Goal: Information Seeking & Learning: Learn about a topic

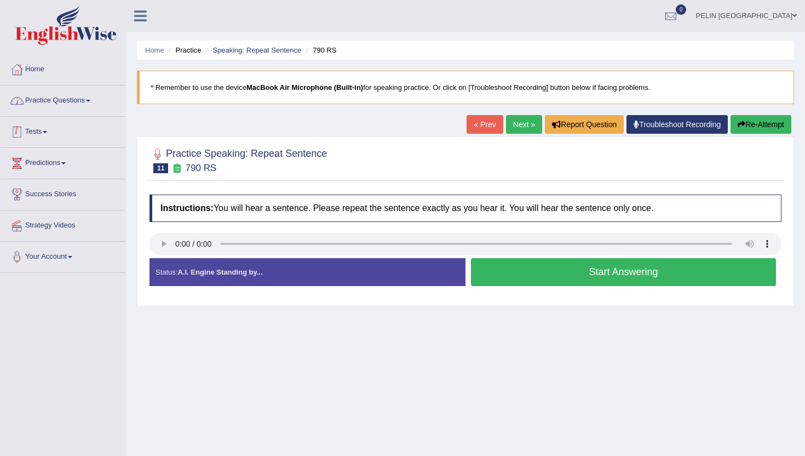
click at [87, 102] on link "Practice Questions" at bounding box center [63, 98] width 125 height 27
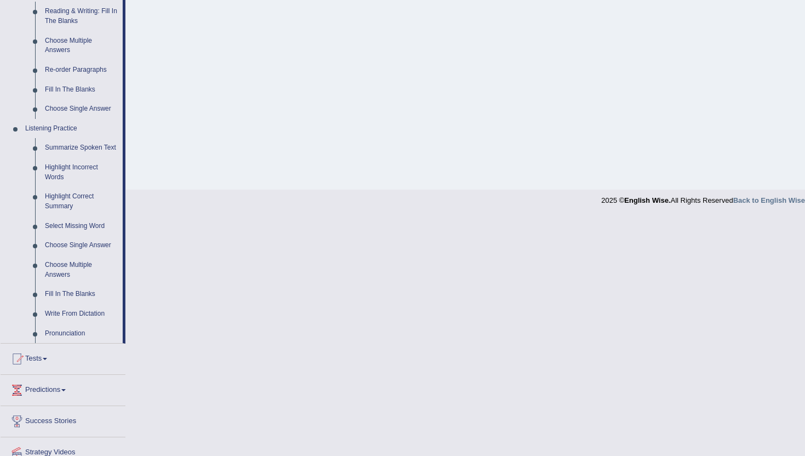
scroll to position [360, 0]
click at [78, 272] on link "Choose Multiple Answers" at bounding box center [81, 268] width 83 height 29
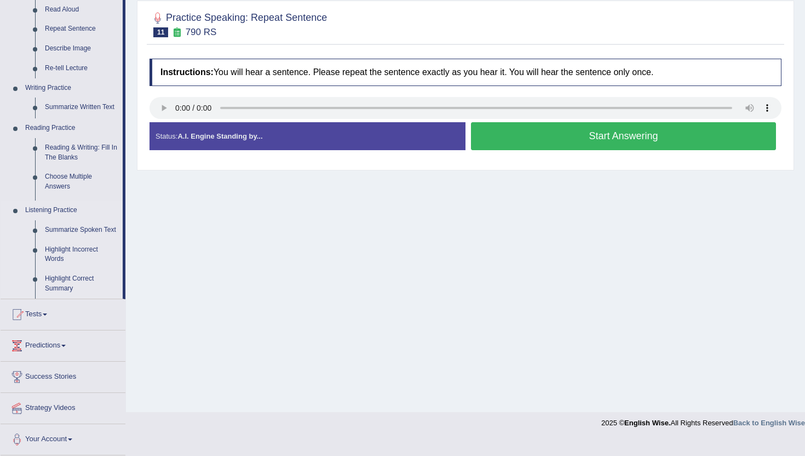
scroll to position [119, 0]
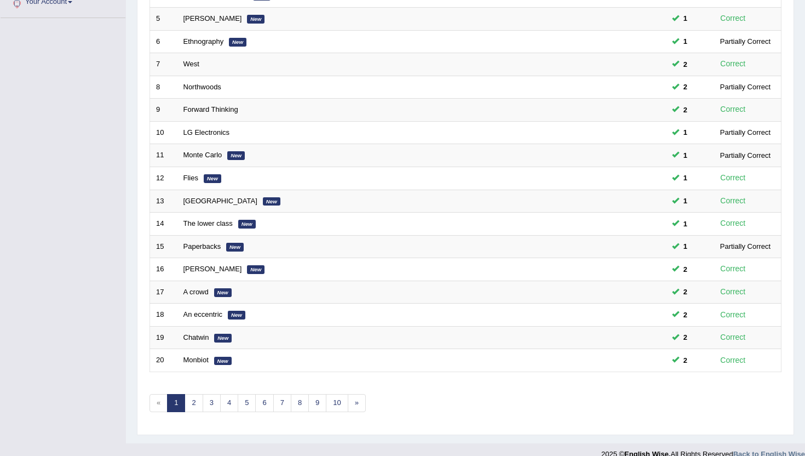
scroll to position [258, 0]
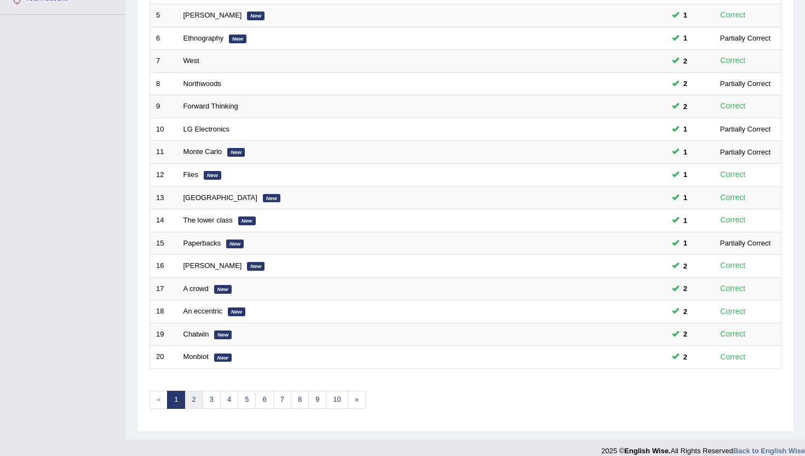
click at [196, 403] on link "2" at bounding box center [194, 400] width 18 height 18
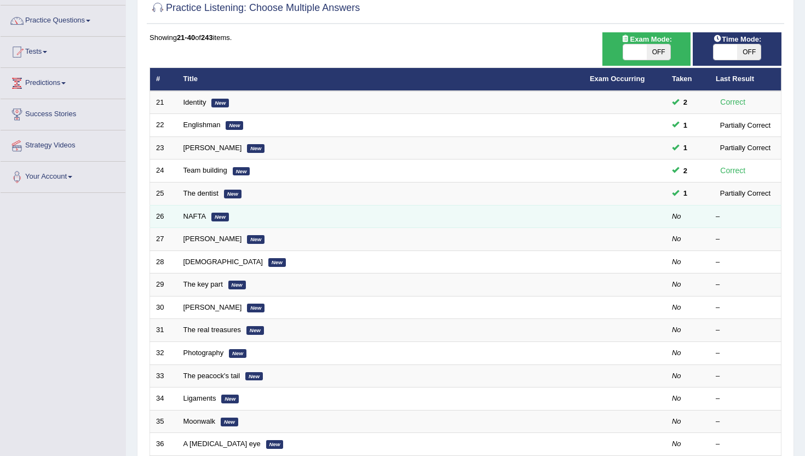
scroll to position [77, 0]
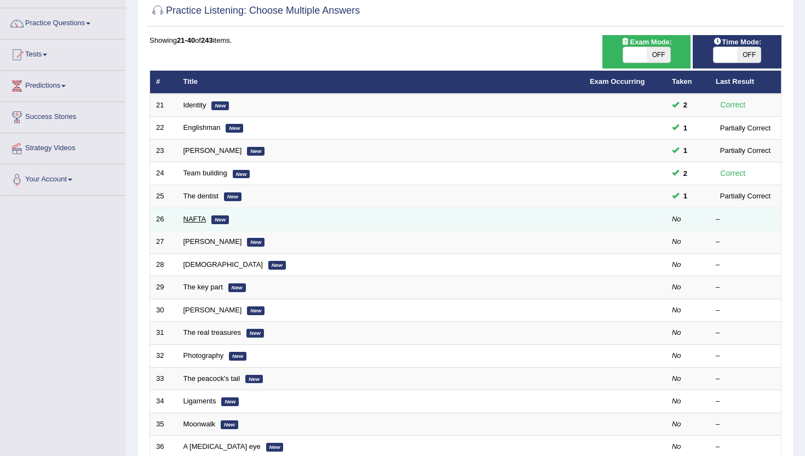
click at [196, 221] on link "NAFTA" at bounding box center [195, 219] width 23 height 8
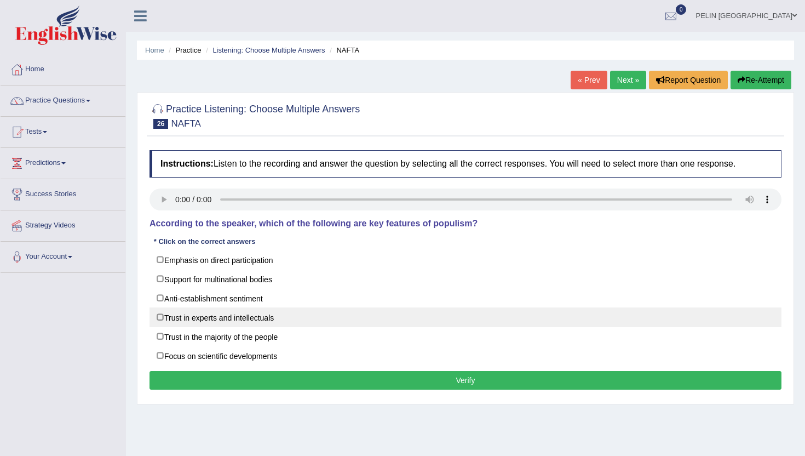
click at [307, 317] on label "Trust in experts and intellectuals" at bounding box center [466, 317] width 632 height 20
checkbox input "true"
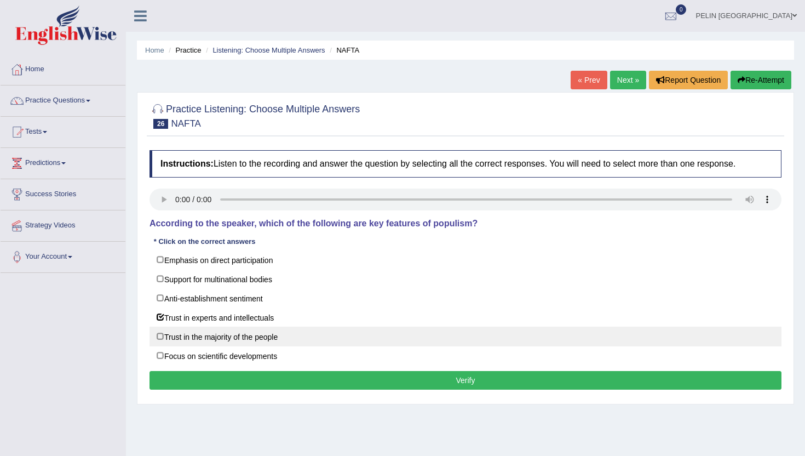
click at [240, 341] on label "Trust in the majority of the people" at bounding box center [466, 336] width 632 height 20
checkbox input "true"
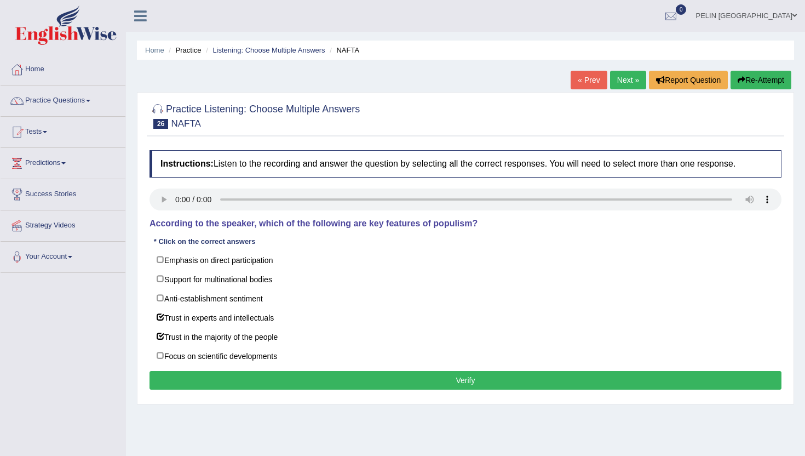
click at [249, 376] on button "Verify" at bounding box center [466, 380] width 632 height 19
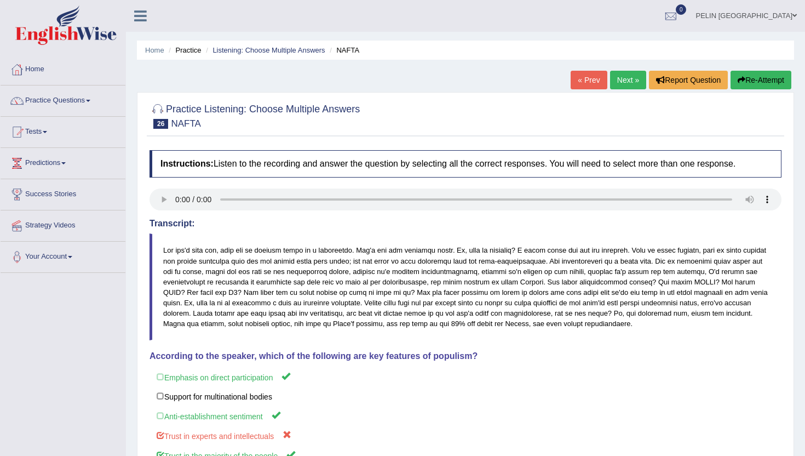
click at [766, 82] on button "Re-Attempt" at bounding box center [761, 80] width 61 height 19
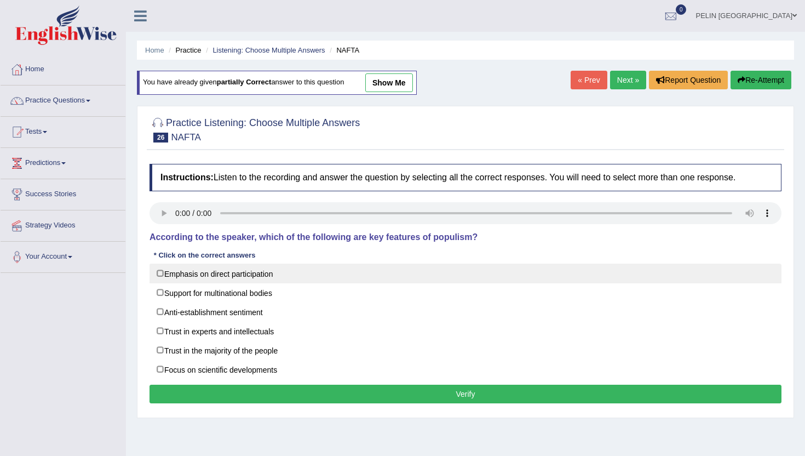
click at [254, 273] on label "Emphasis on direct participation" at bounding box center [466, 273] width 632 height 20
checkbox input "true"
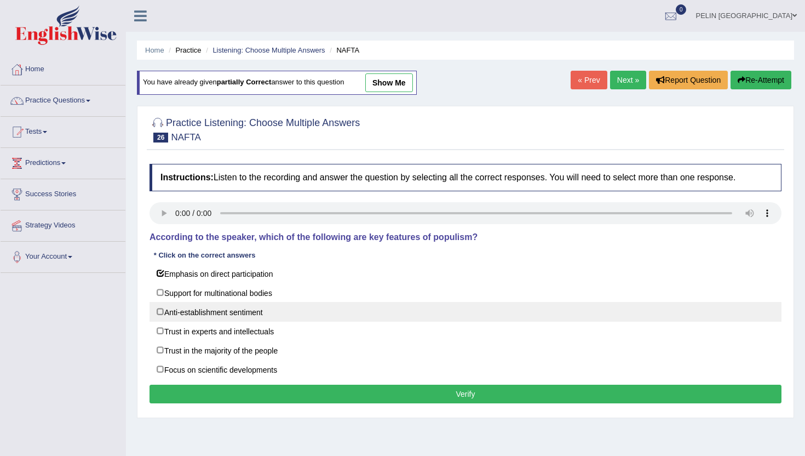
click at [240, 316] on label "Anti-establishment sentiment" at bounding box center [466, 312] width 632 height 20
checkbox input "true"
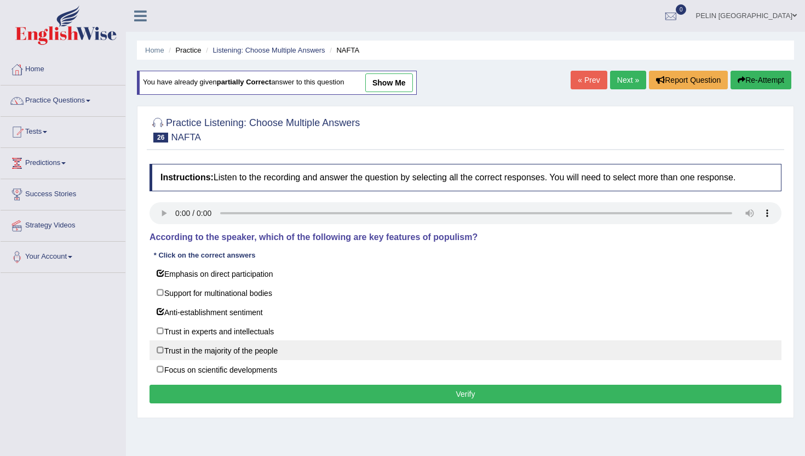
click at [240, 346] on label "Trust in the majority of the people" at bounding box center [466, 350] width 632 height 20
checkbox input "true"
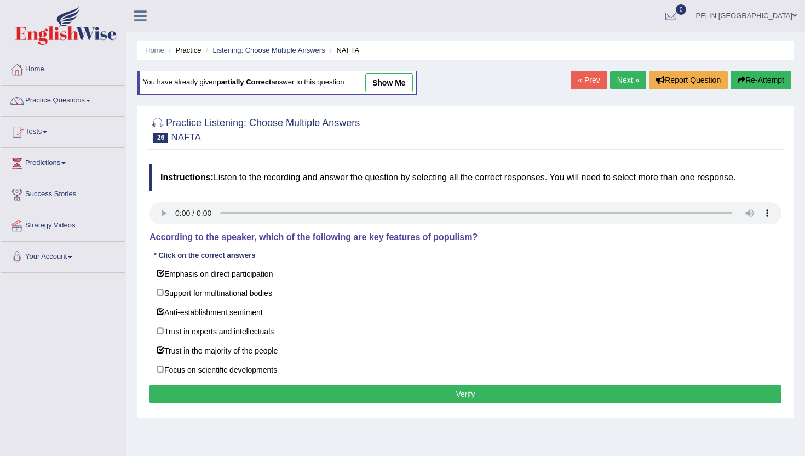
click at [260, 396] on button "Verify" at bounding box center [466, 394] width 632 height 19
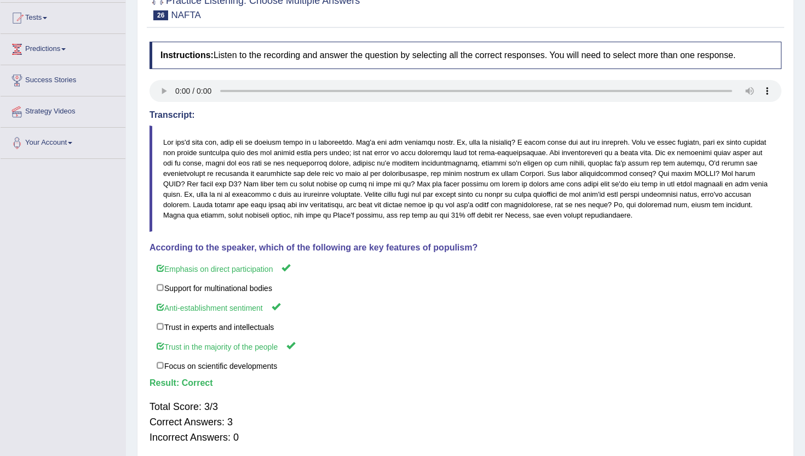
scroll to position [64, 0]
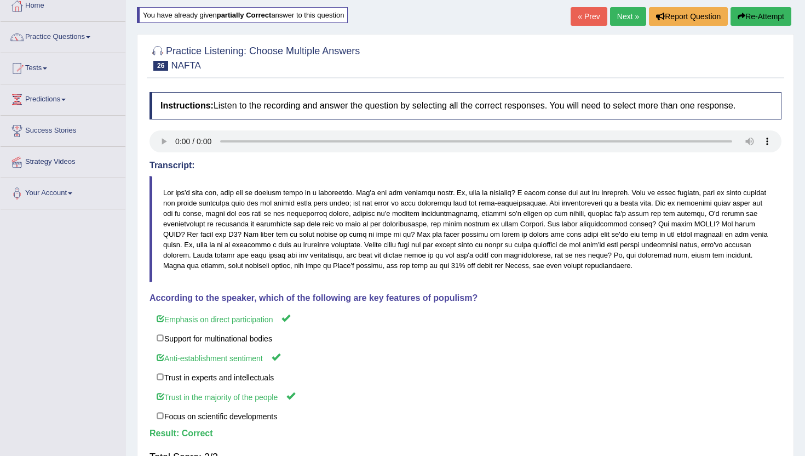
click at [627, 19] on link "Next »" at bounding box center [628, 16] width 36 height 19
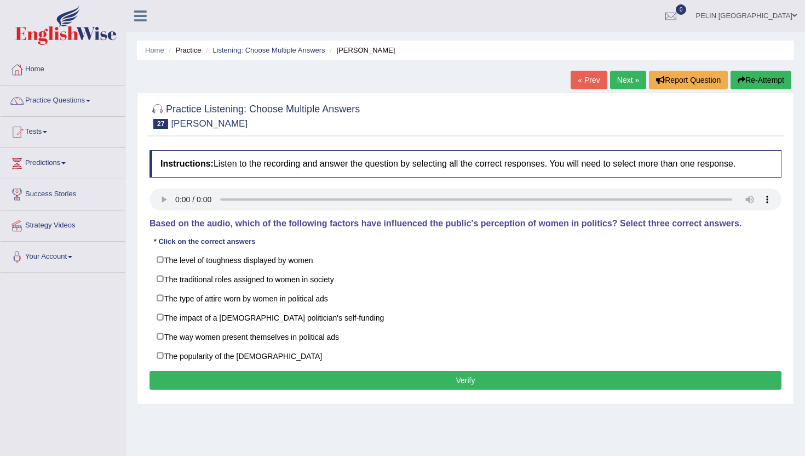
click at [634, 80] on link "Next »" at bounding box center [628, 80] width 36 height 19
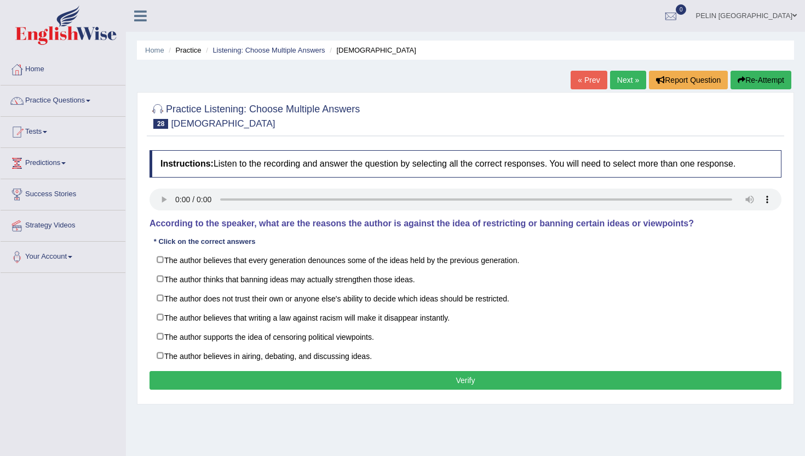
click at [634, 80] on link "Next »" at bounding box center [628, 80] width 36 height 19
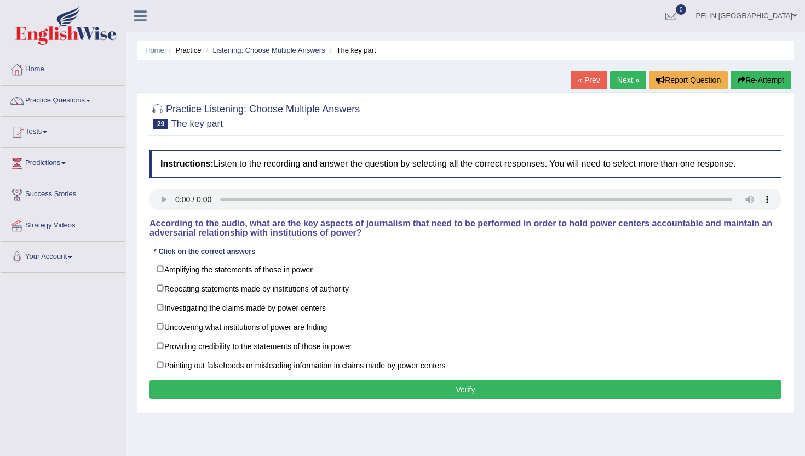
click at [634, 80] on link "Next »" at bounding box center [628, 80] width 36 height 19
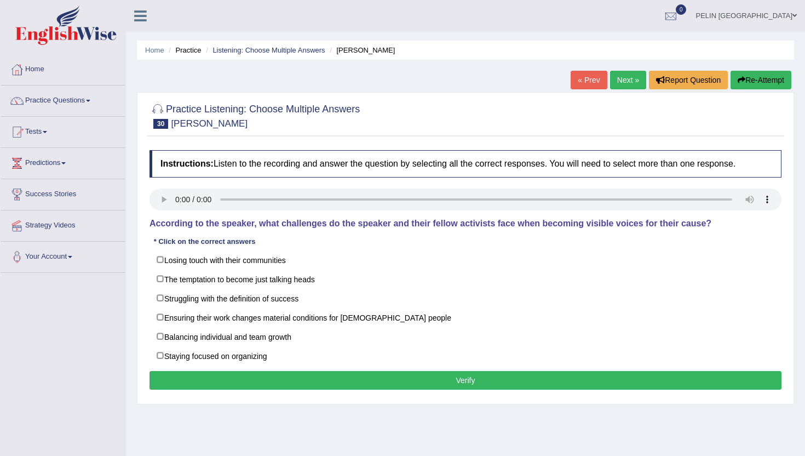
click at [634, 80] on link "Next »" at bounding box center [628, 80] width 36 height 19
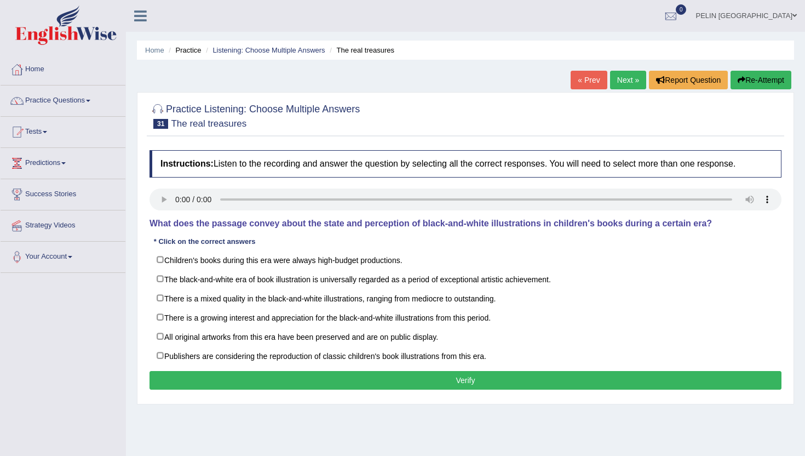
click at [634, 80] on link "Next »" at bounding box center [628, 80] width 36 height 19
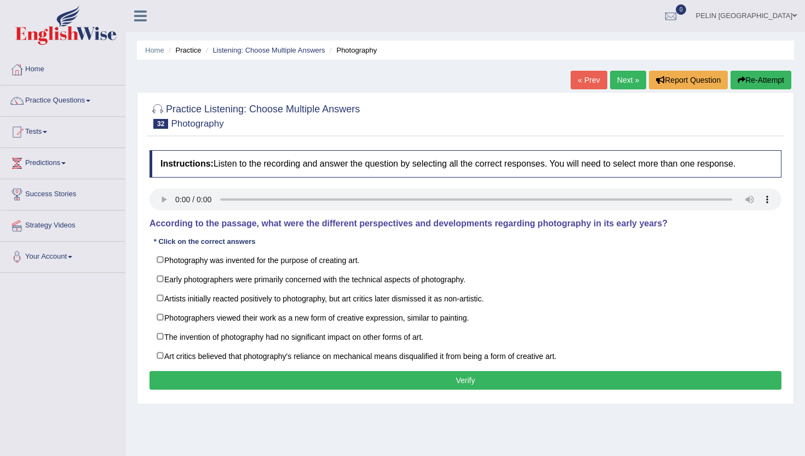
click at [634, 80] on link "Next »" at bounding box center [628, 80] width 36 height 19
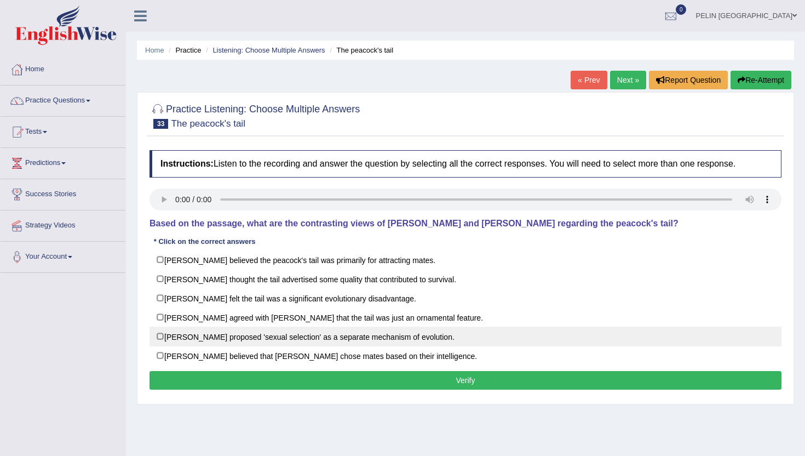
click at [266, 329] on label "Darwin proposed 'sexual selection' as a separate mechanism of evolution." at bounding box center [466, 336] width 632 height 20
checkbox input "true"
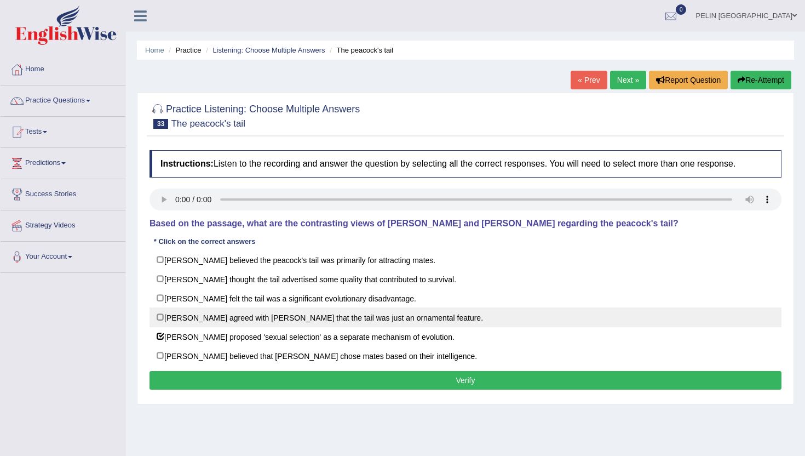
click at [251, 320] on label "Wallace agreed with Darwin that the tail was just an ornamental feature." at bounding box center [466, 317] width 632 height 20
checkbox input "true"
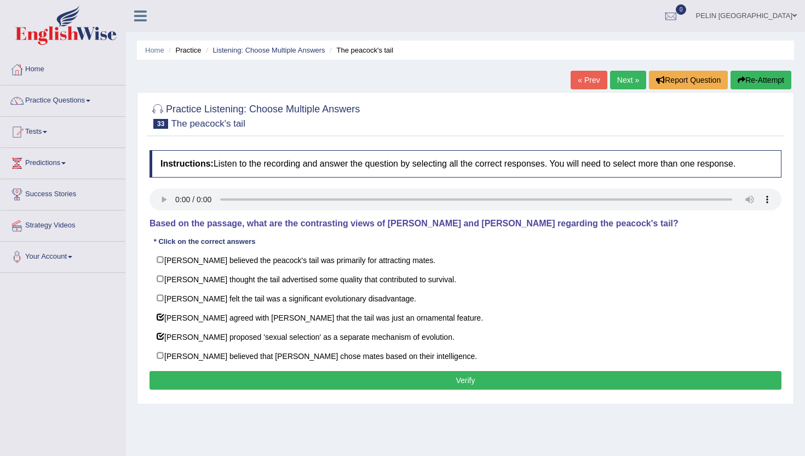
click at [263, 382] on button "Verify" at bounding box center [466, 380] width 632 height 19
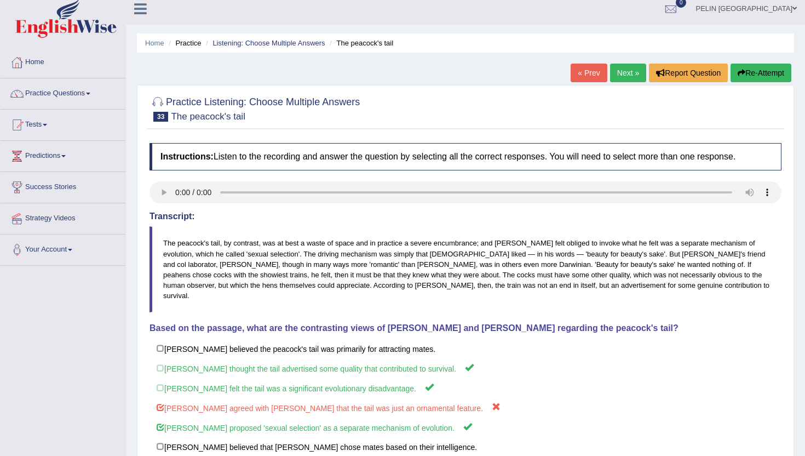
scroll to position [6, 0]
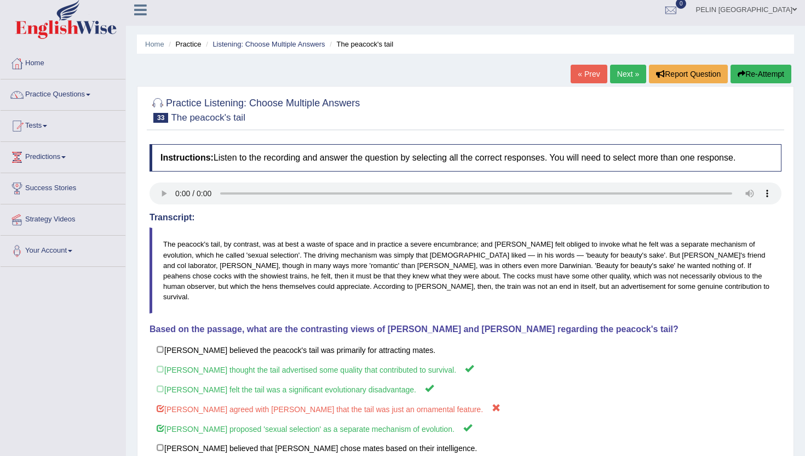
click at [749, 75] on button "Re-Attempt" at bounding box center [761, 74] width 61 height 19
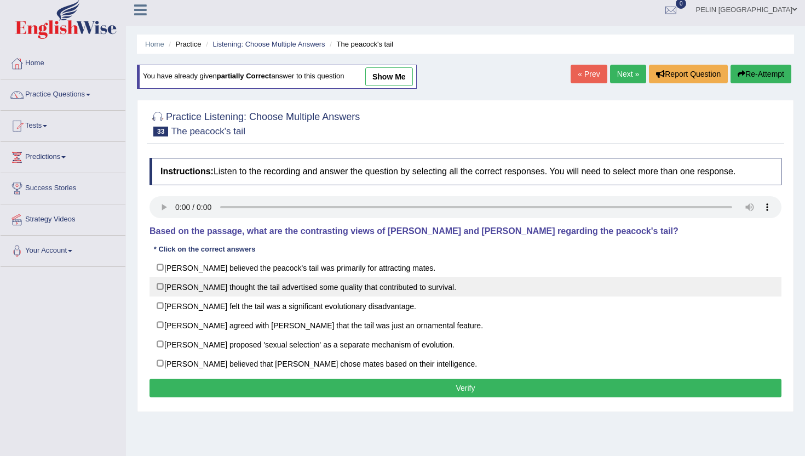
click at [264, 279] on label "[PERSON_NAME] thought the tail advertised some quality that contributed to surv…" at bounding box center [466, 287] width 632 height 20
checkbox input "true"
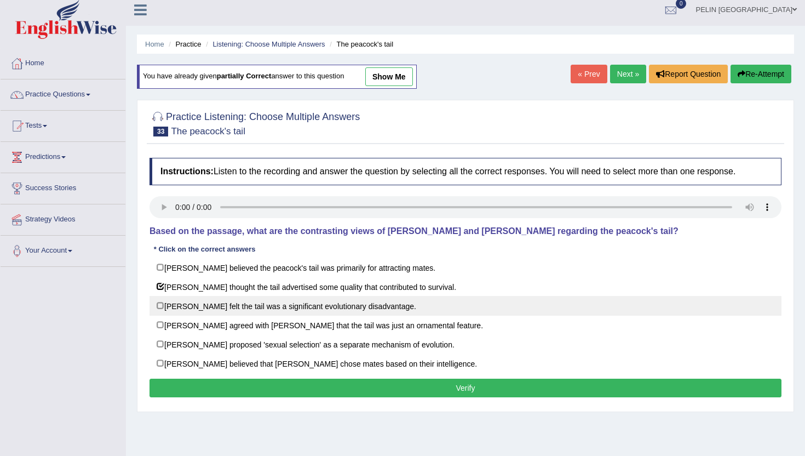
click at [255, 301] on label "[PERSON_NAME] felt the tail was a significant evolutionary disadvantage." at bounding box center [466, 306] width 632 height 20
checkbox input "true"
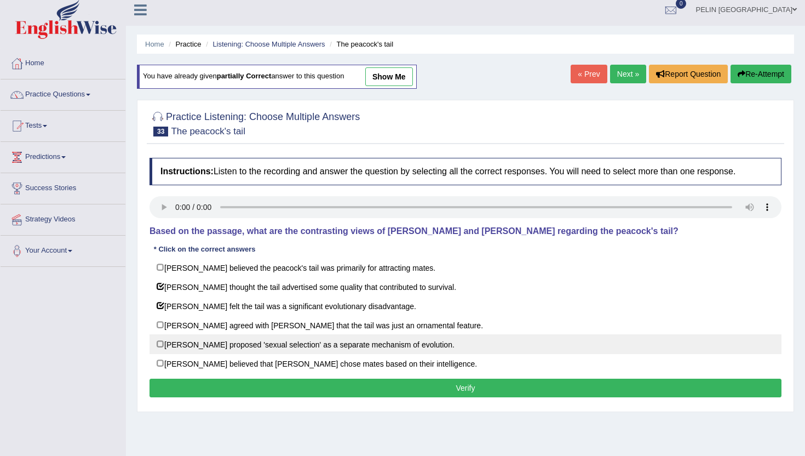
click at [243, 340] on label "Darwin proposed 'sexual selection' as a separate mechanism of evolution." at bounding box center [466, 344] width 632 height 20
checkbox input "true"
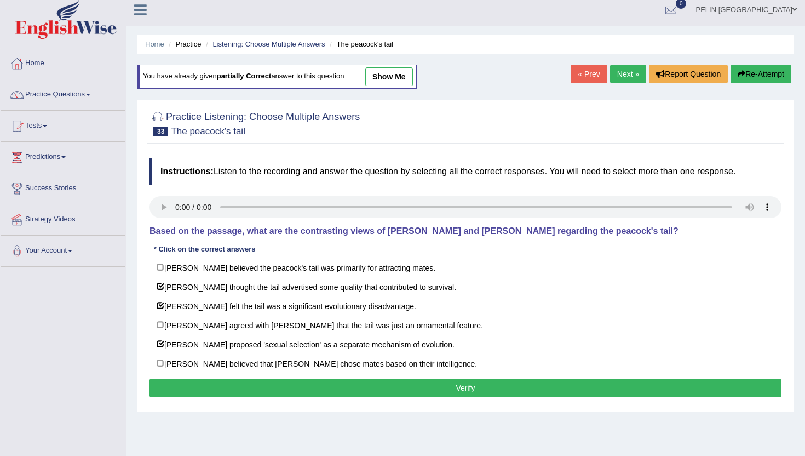
click at [244, 387] on button "Verify" at bounding box center [466, 388] width 632 height 19
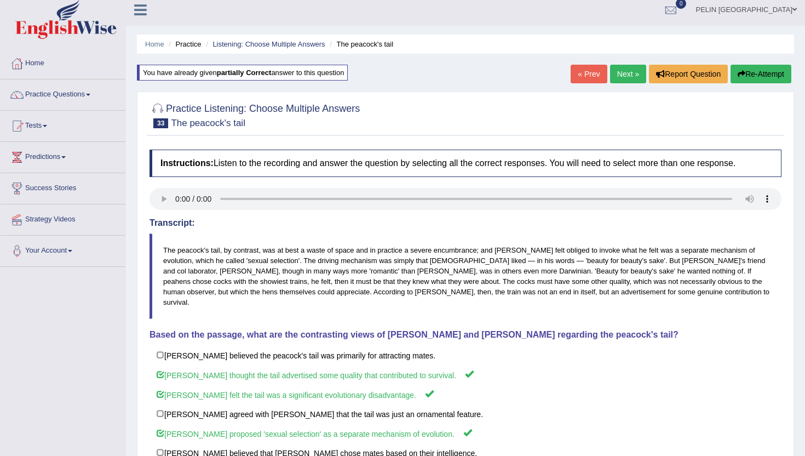
click at [614, 71] on link "Next »" at bounding box center [628, 74] width 36 height 19
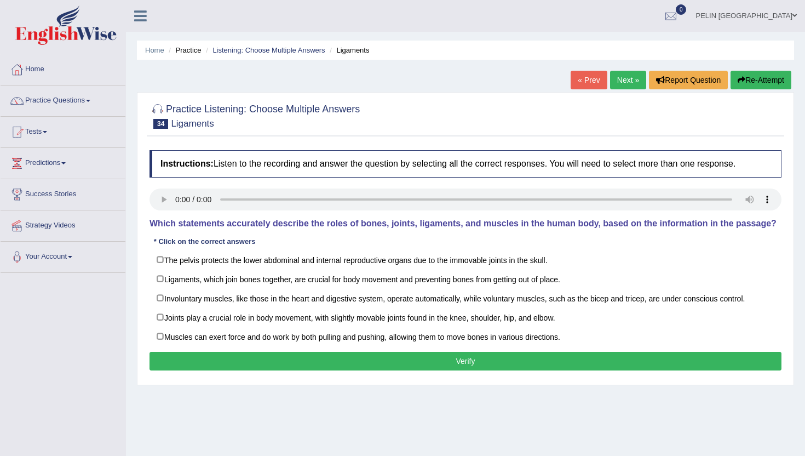
click at [614, 71] on link "Next »" at bounding box center [628, 80] width 36 height 19
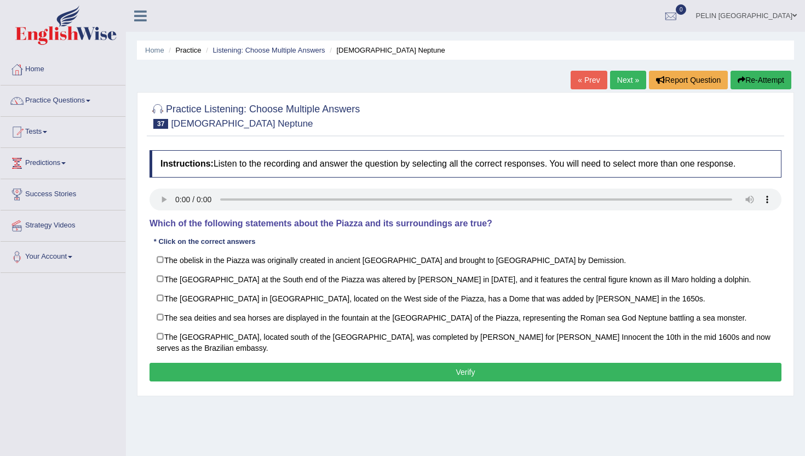
click at [618, 78] on link "Next »" at bounding box center [628, 80] width 36 height 19
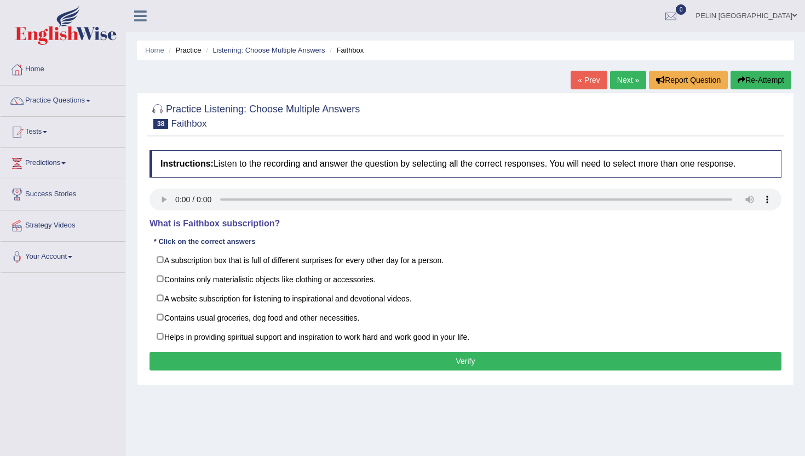
click at [618, 78] on link "Next »" at bounding box center [628, 80] width 36 height 19
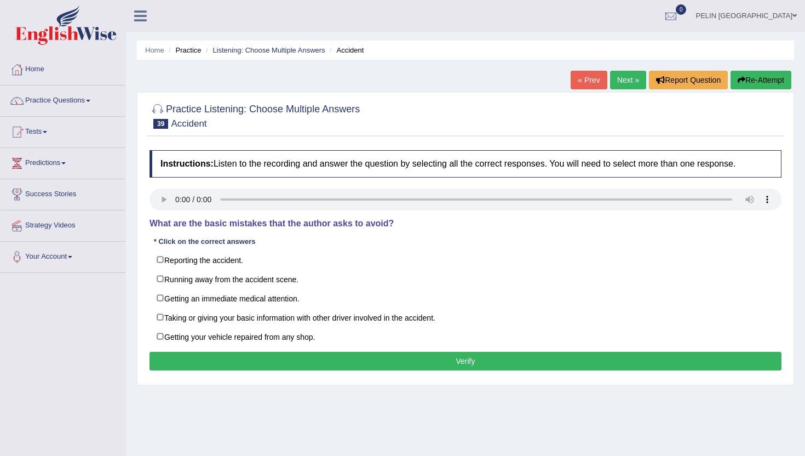
click at [618, 78] on link "Next »" at bounding box center [628, 80] width 36 height 19
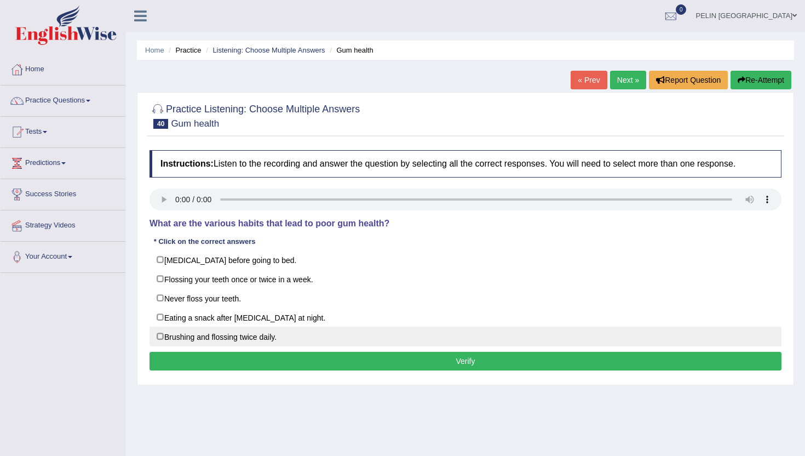
click at [178, 337] on label "Brushing and flossing twice daily." at bounding box center [466, 336] width 632 height 20
checkbox input "false"
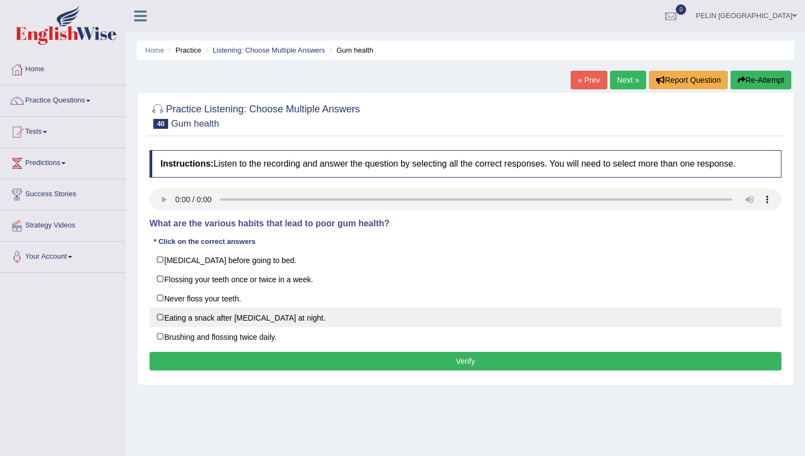
click at [179, 320] on label "Eating a snack after brushing your teeth at night." at bounding box center [466, 317] width 632 height 20
checkbox input "true"
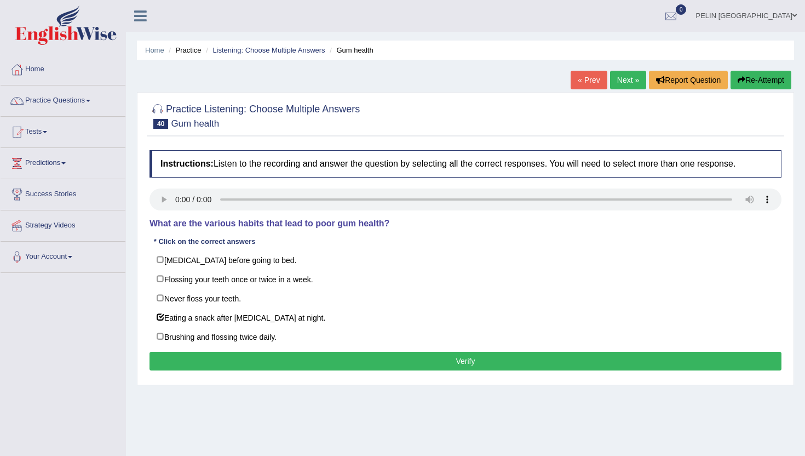
click at [197, 362] on button "Verify" at bounding box center [466, 361] width 632 height 19
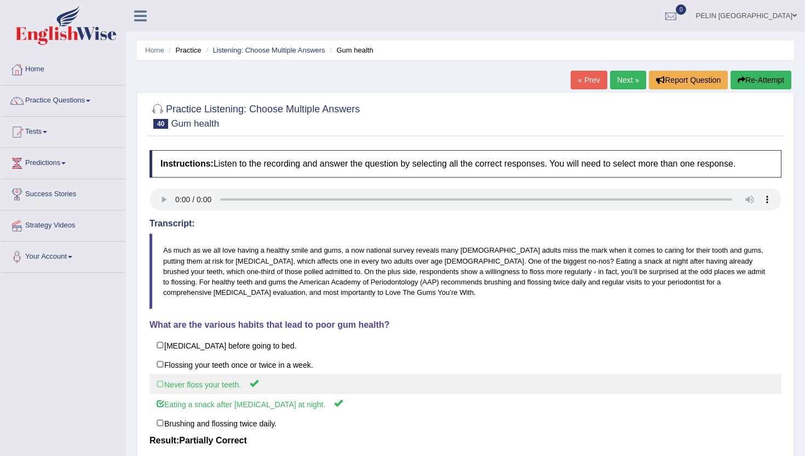
click at [226, 385] on label "Never floss your teeth." at bounding box center [466, 384] width 632 height 20
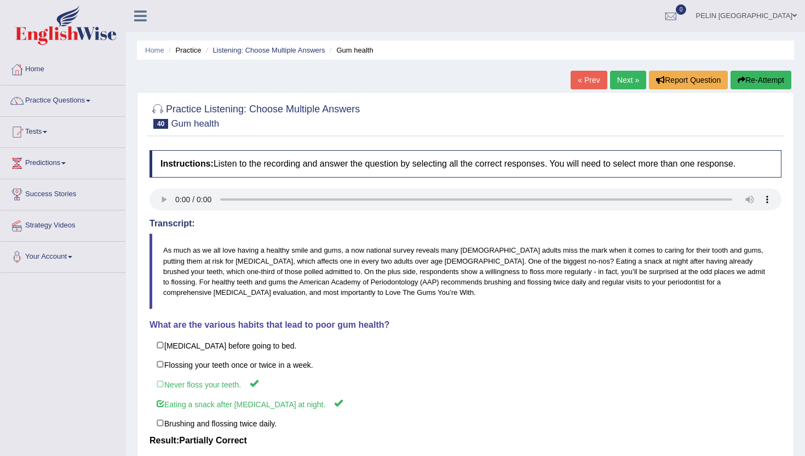
click at [592, 81] on link "« Prev" at bounding box center [589, 80] width 36 height 19
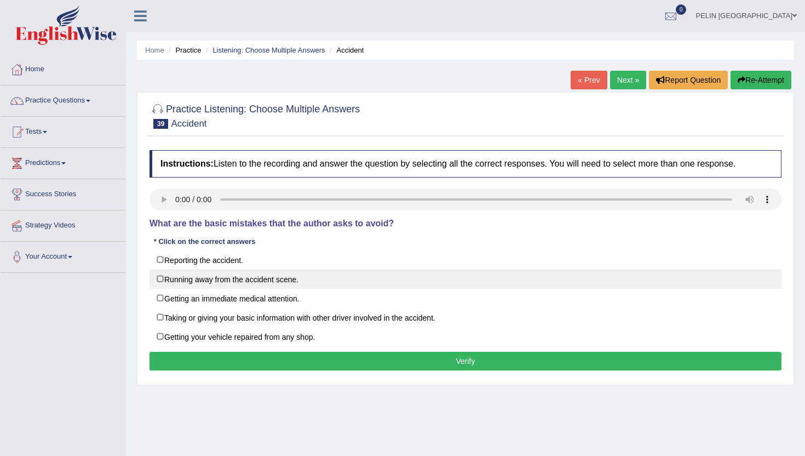
click at [304, 272] on label "Running away from the accident scene." at bounding box center [466, 279] width 632 height 20
checkbox input "true"
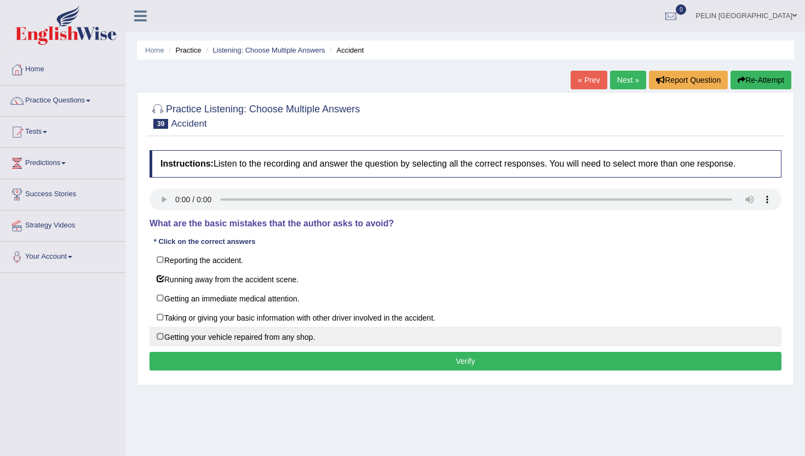
click at [268, 334] on label "Getting your vehicle repaired from any shop." at bounding box center [466, 336] width 632 height 20
checkbox input "false"
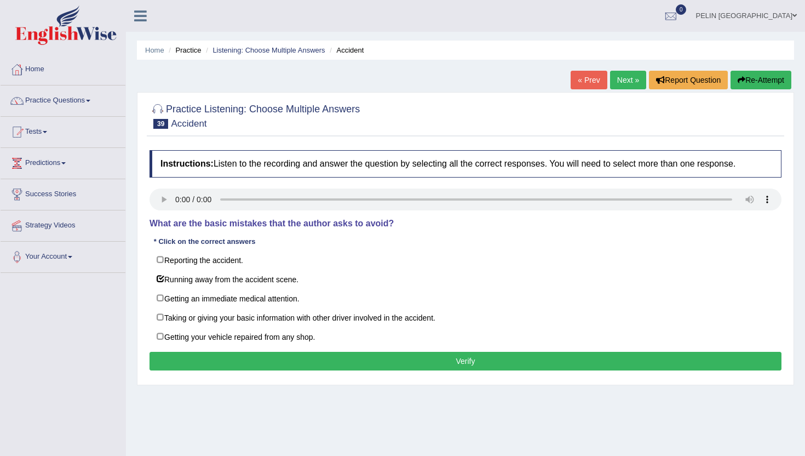
click at [263, 366] on button "Verify" at bounding box center [466, 361] width 632 height 19
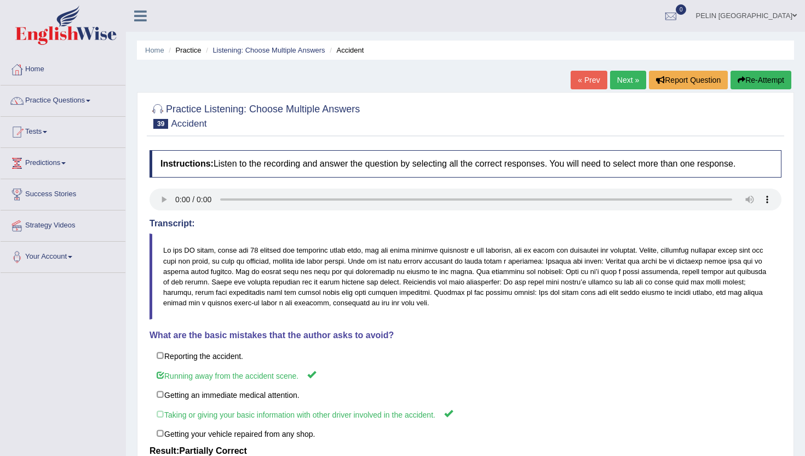
click at [587, 79] on link "« Prev" at bounding box center [589, 80] width 36 height 19
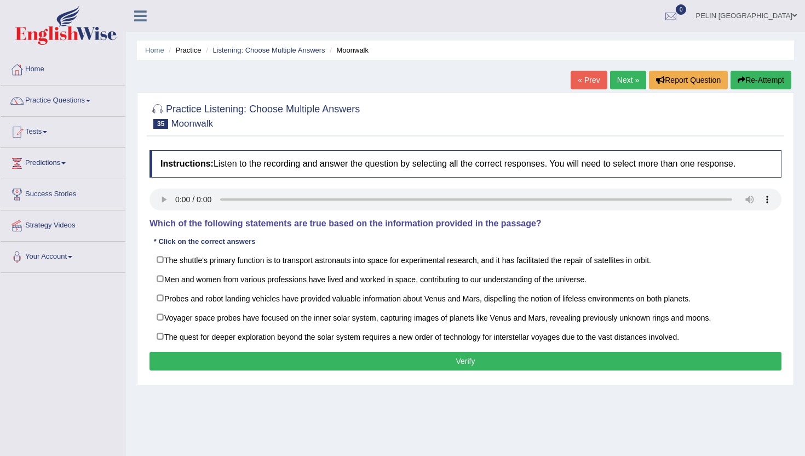
click at [587, 79] on link "« Prev" at bounding box center [589, 80] width 36 height 19
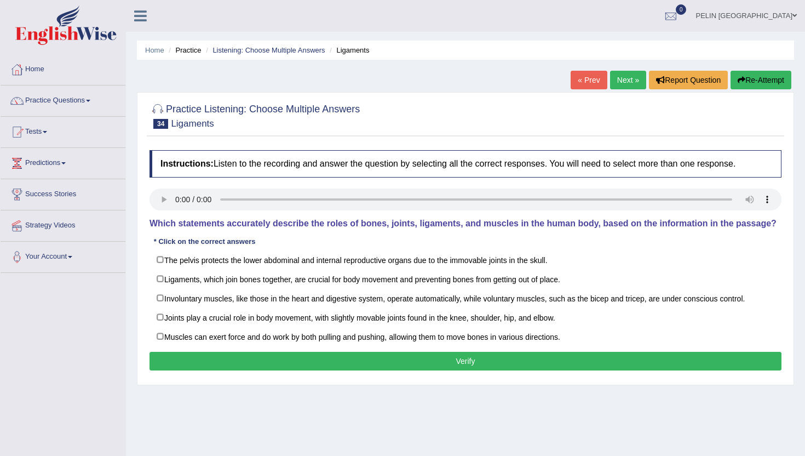
click at [617, 82] on link "Next »" at bounding box center [628, 80] width 36 height 19
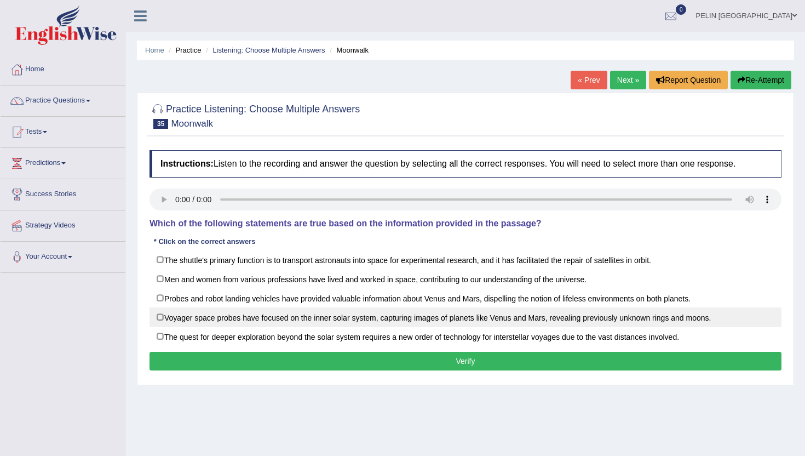
click at [182, 320] on label "Voyager space probes have focused on the inner solar system, capturing images o…" at bounding box center [466, 317] width 632 height 20
checkbox input "true"
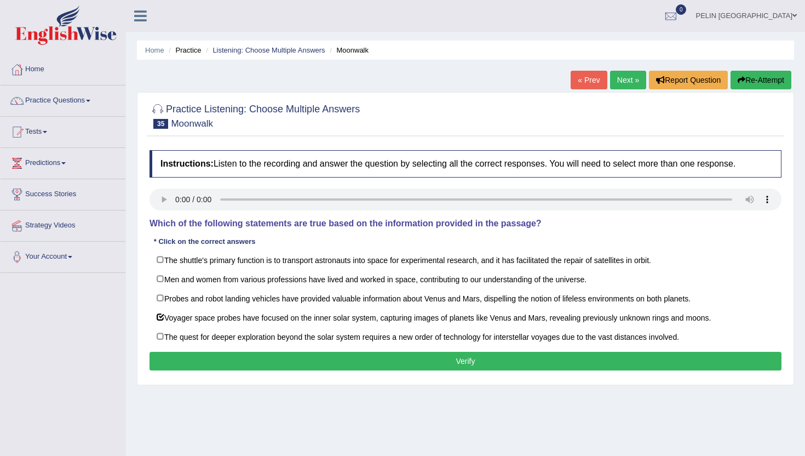
click at [197, 359] on button "Verify" at bounding box center [466, 361] width 632 height 19
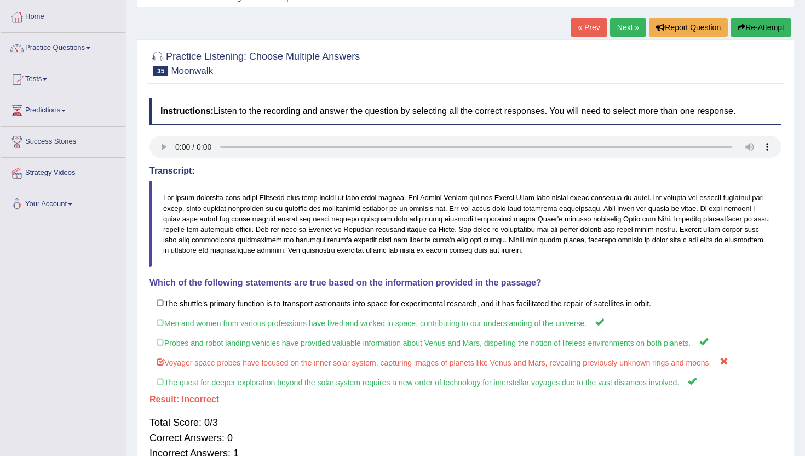
scroll to position [52, 0]
click at [754, 29] on button "Re-Attempt" at bounding box center [761, 28] width 61 height 19
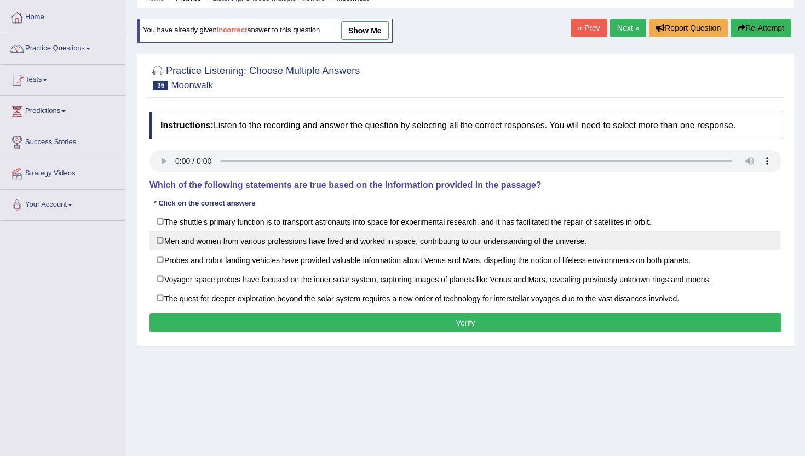
click at [415, 238] on label "Men and women from various professions have lived and worked in space, contribu…" at bounding box center [466, 241] width 632 height 20
checkbox input "true"
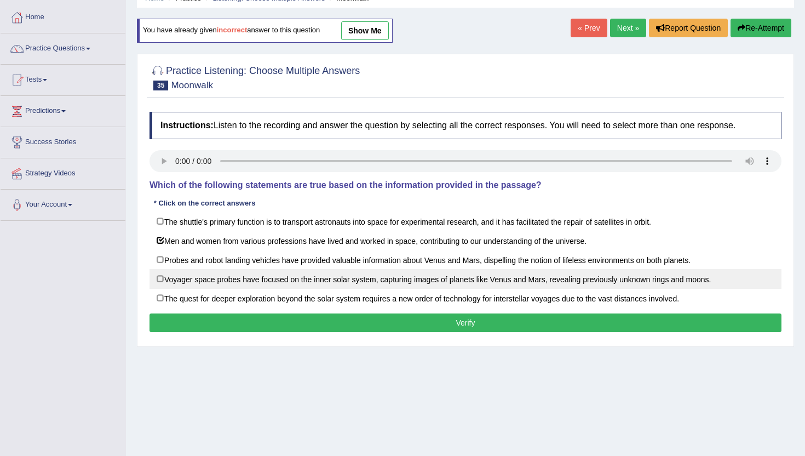
click at [370, 272] on label "Voyager space probes have focused on the inner solar system, capturing images o…" at bounding box center [466, 279] width 632 height 20
checkbox input "false"
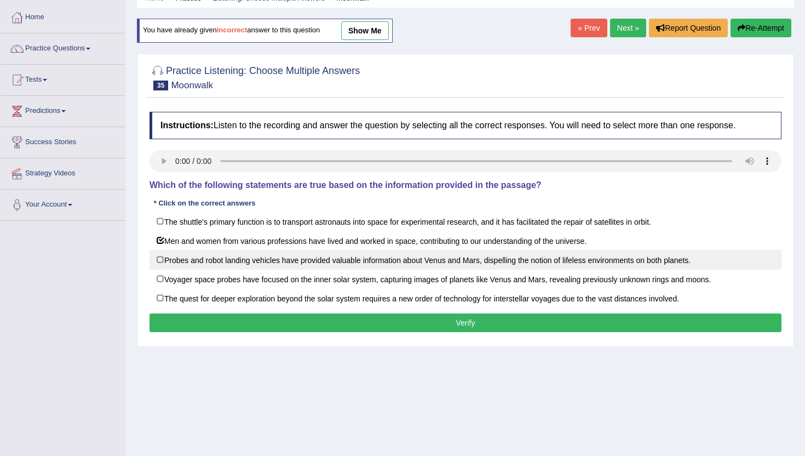
click at [373, 255] on label "Probes and robot landing vehicles have provided valuable information about Venu…" at bounding box center [466, 260] width 632 height 20
checkbox input "true"
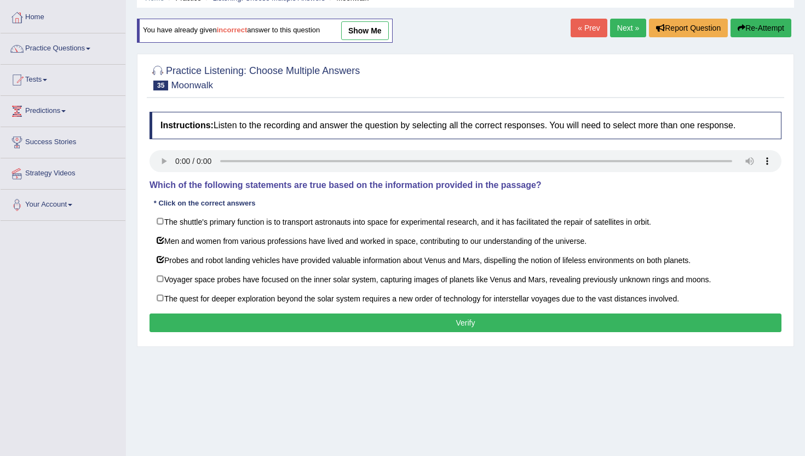
click at [334, 323] on button "Verify" at bounding box center [466, 322] width 632 height 19
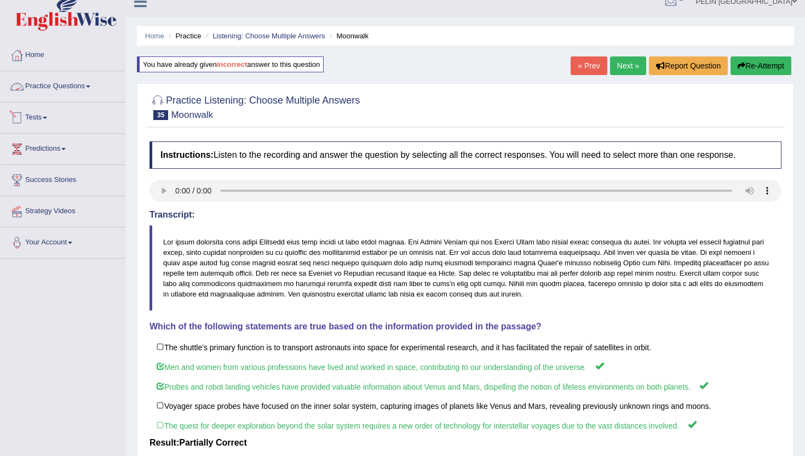
scroll to position [10, 0]
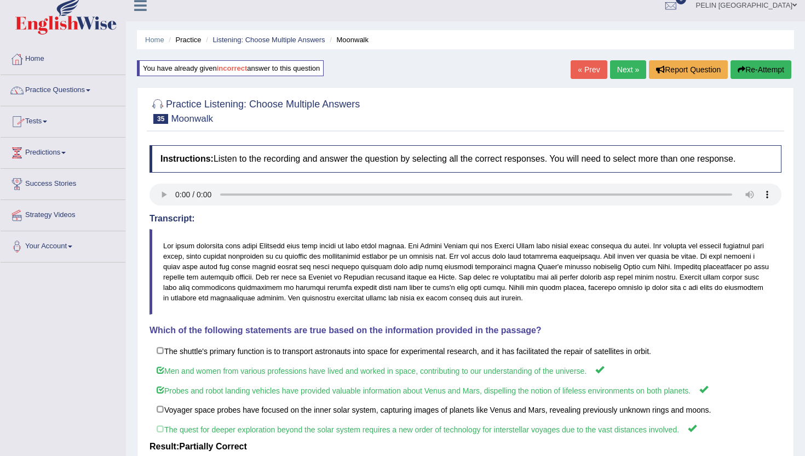
click at [56, 114] on link "Tests" at bounding box center [63, 119] width 125 height 27
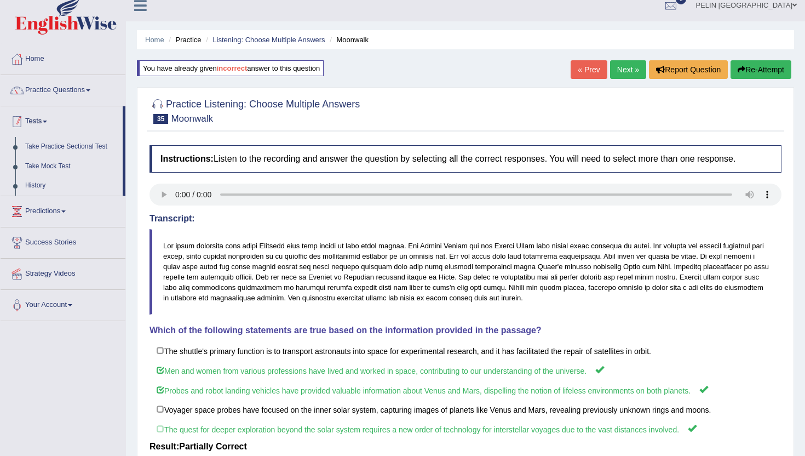
click at [47, 117] on link "Tests" at bounding box center [62, 119] width 122 height 27
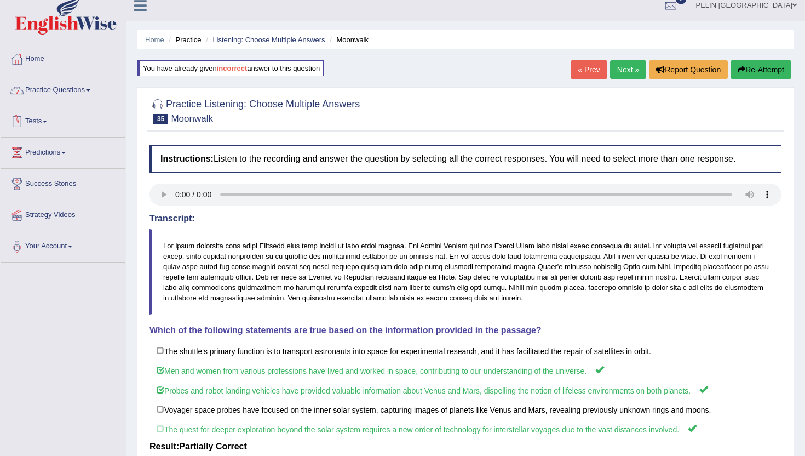
click at [82, 90] on link "Practice Questions" at bounding box center [63, 88] width 125 height 27
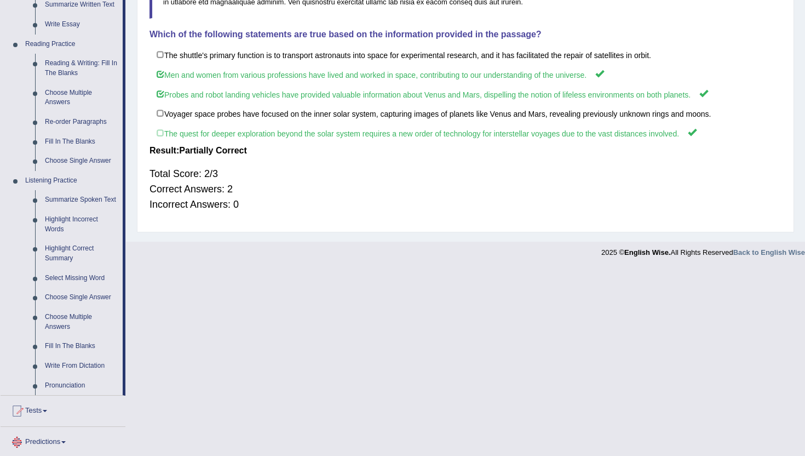
scroll to position [310, 0]
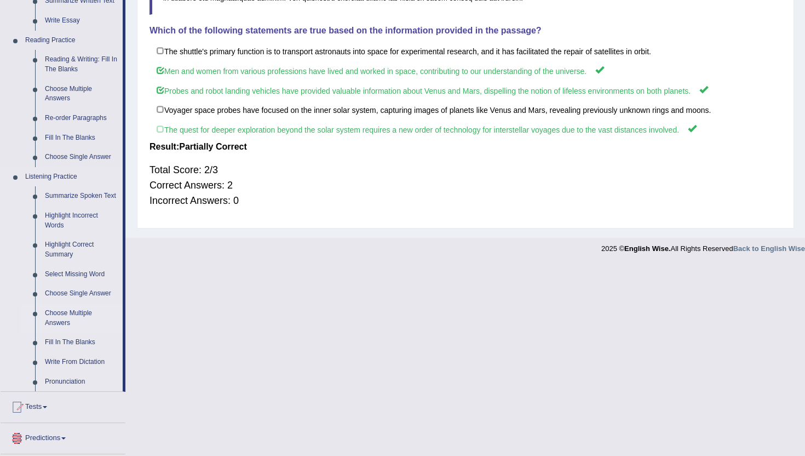
click at [75, 330] on link "Choose Multiple Answers" at bounding box center [81, 317] width 83 height 29
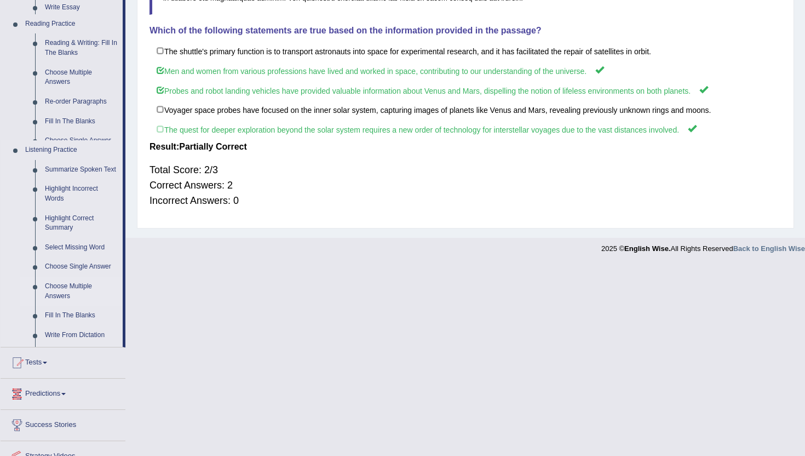
scroll to position [120, 0]
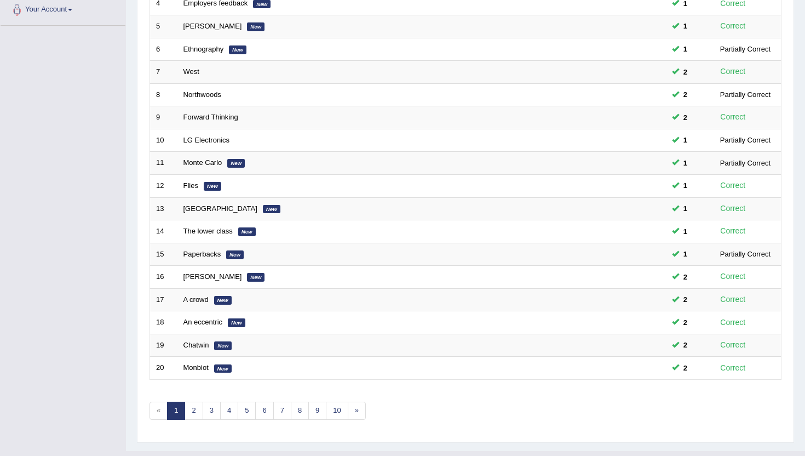
scroll to position [270, 0]
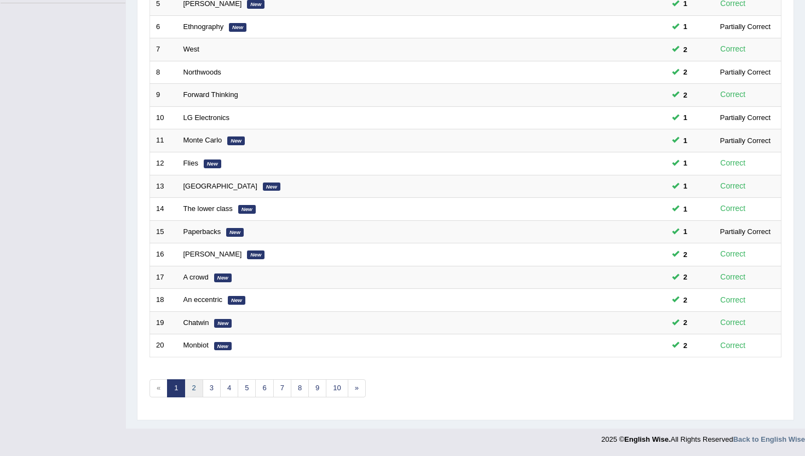
click at [198, 385] on link "2" at bounding box center [194, 388] width 18 height 18
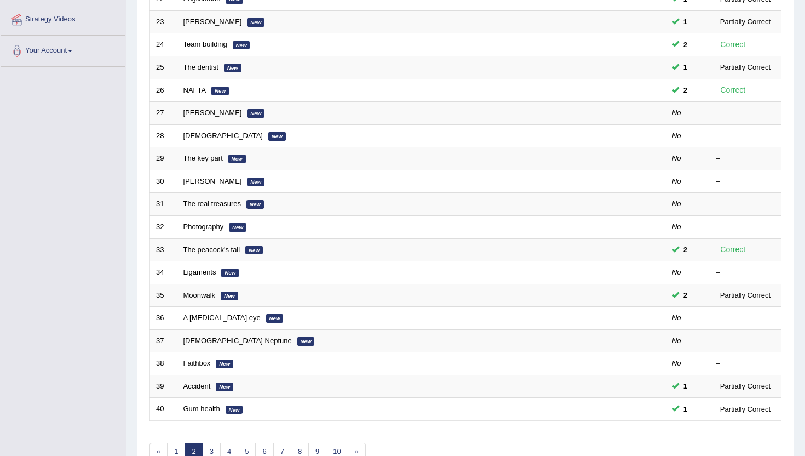
scroll to position [200, 0]
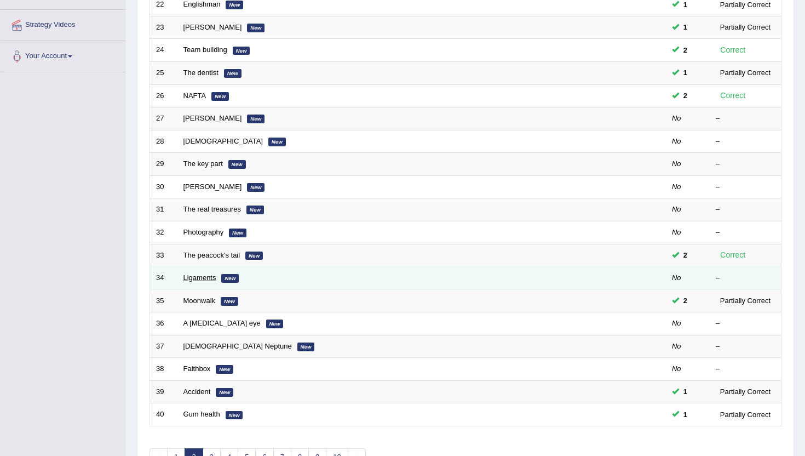
click at [197, 278] on link "Ligaments" at bounding box center [200, 277] width 33 height 8
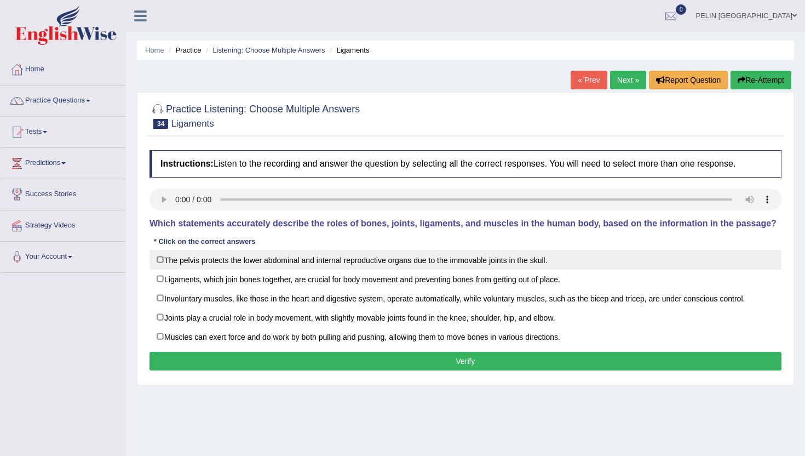
click at [458, 258] on label "The pelvis protects the lower abdominal and internal reproductive organs due to…" at bounding box center [466, 260] width 632 height 20
checkbox input "true"
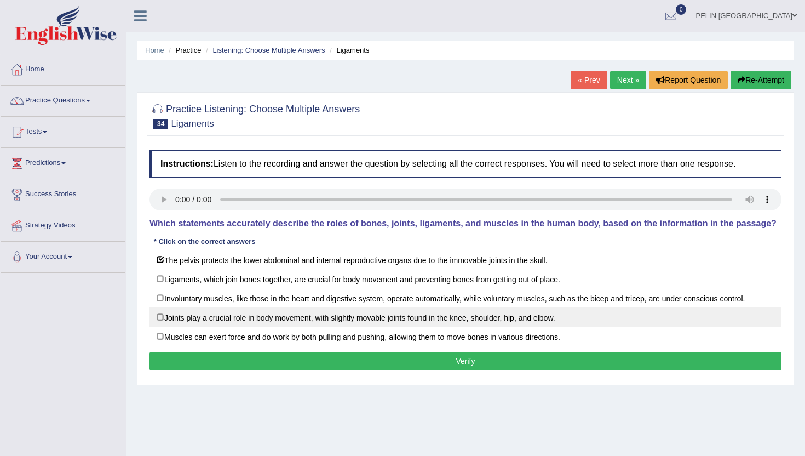
click at [563, 318] on label "Joints play a crucial role in body movement, with slightly movable joints found…" at bounding box center [466, 317] width 632 height 20
checkbox input "true"
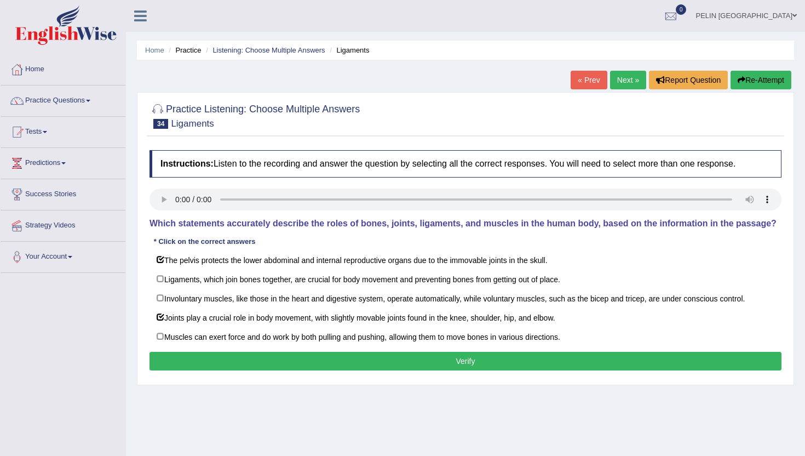
click at [506, 370] on div "Instructions: Listen to the recording and answer the question by selecting all …" at bounding box center [466, 262] width 638 height 234
click at [507, 355] on button "Verify" at bounding box center [466, 361] width 632 height 19
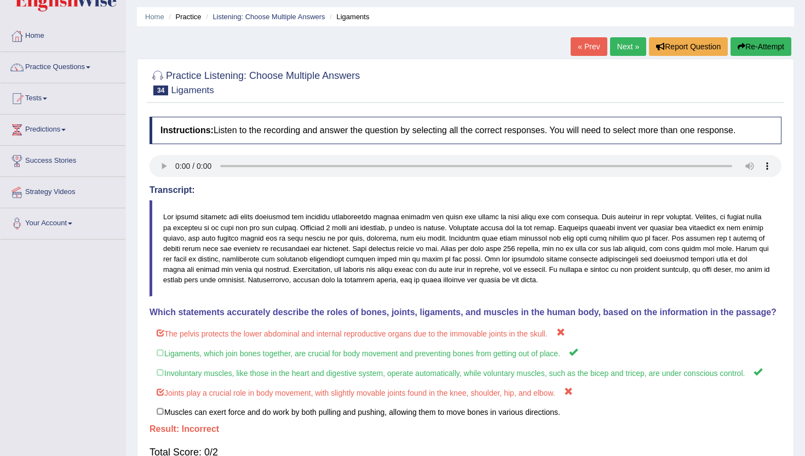
scroll to position [32, 0]
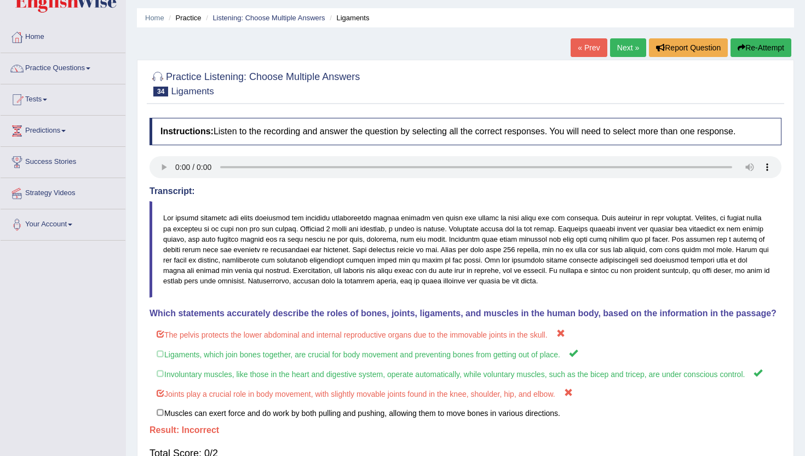
click at [753, 50] on button "Re-Attempt" at bounding box center [761, 47] width 61 height 19
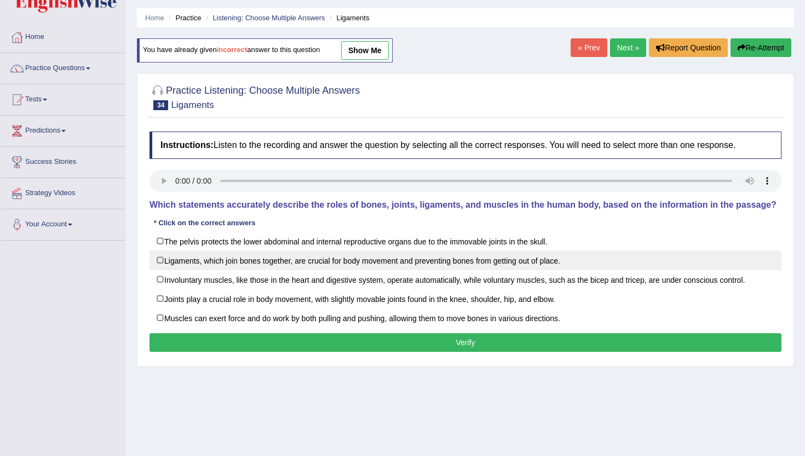
click at [379, 256] on label "Ligaments, which join bones together, are crucial for body movement and prevent…" at bounding box center [466, 260] width 632 height 20
checkbox input "true"
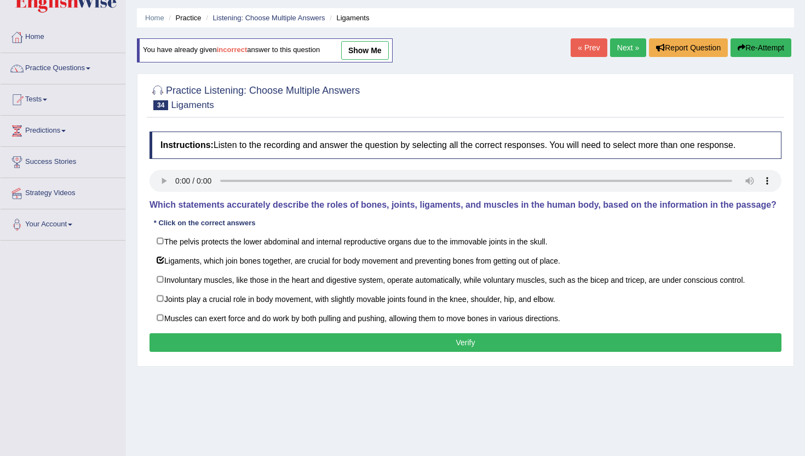
click at [379, 46] on link "show me" at bounding box center [365, 50] width 48 height 19
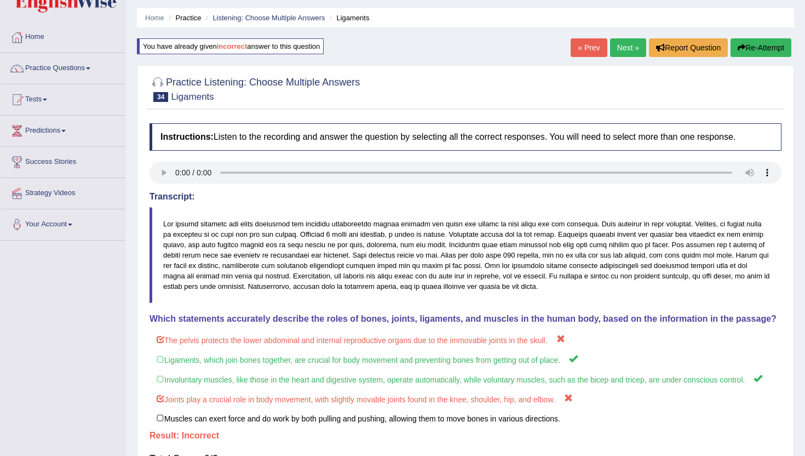
click at [379, 46] on div "Home Practice Listening: Choose Multiple Answers Ligaments You have already giv…" at bounding box center [465, 247] width 679 height 558
click at [752, 47] on button "Re-Attempt" at bounding box center [761, 47] width 61 height 19
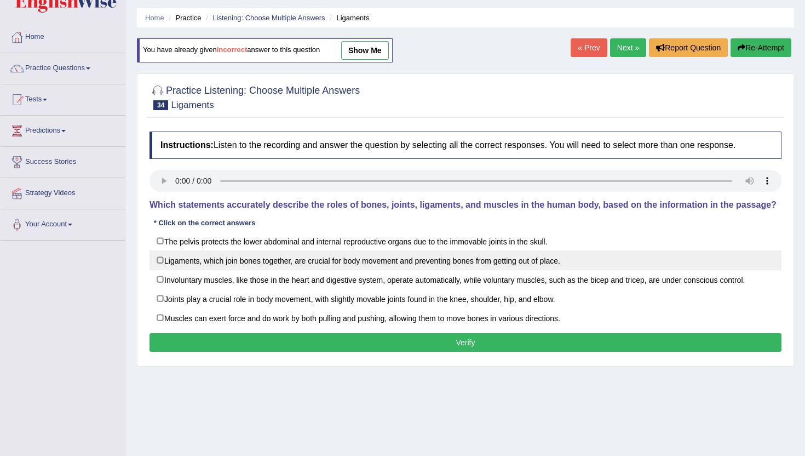
click at [228, 259] on label "Ligaments, which join bones together, are crucial for body movement and prevent…" at bounding box center [466, 260] width 632 height 20
checkbox input "true"
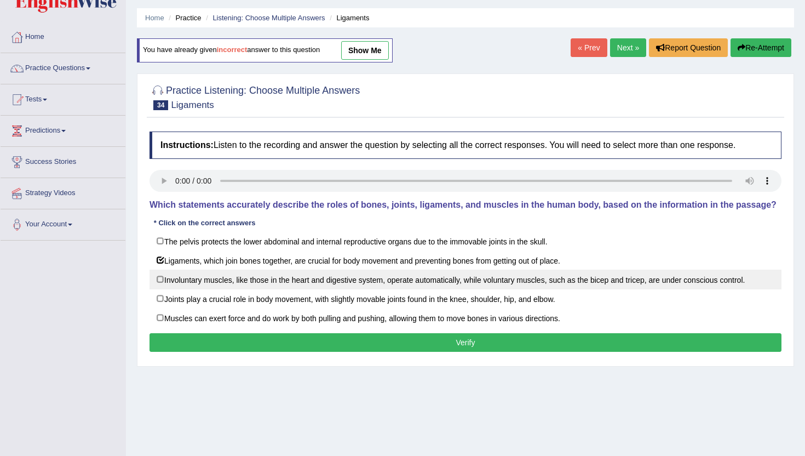
click at [223, 276] on label "Involuntary muscles, like those in the heart and digestive system, operate auto…" at bounding box center [466, 280] width 632 height 20
checkbox input "true"
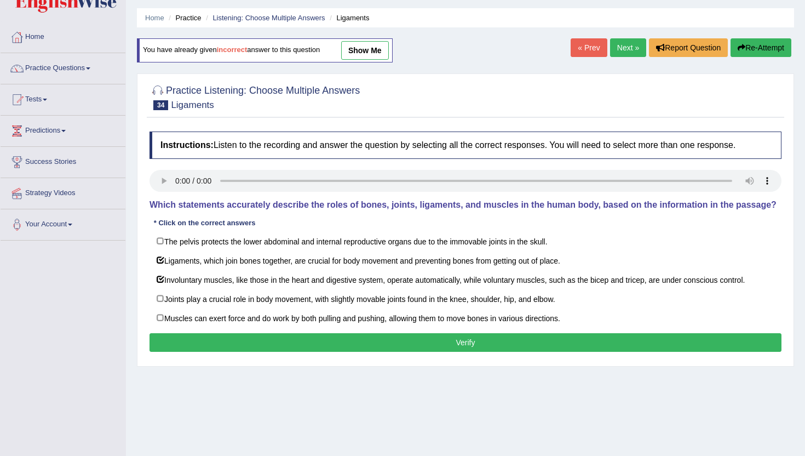
click at [280, 335] on button "Verify" at bounding box center [466, 342] width 632 height 19
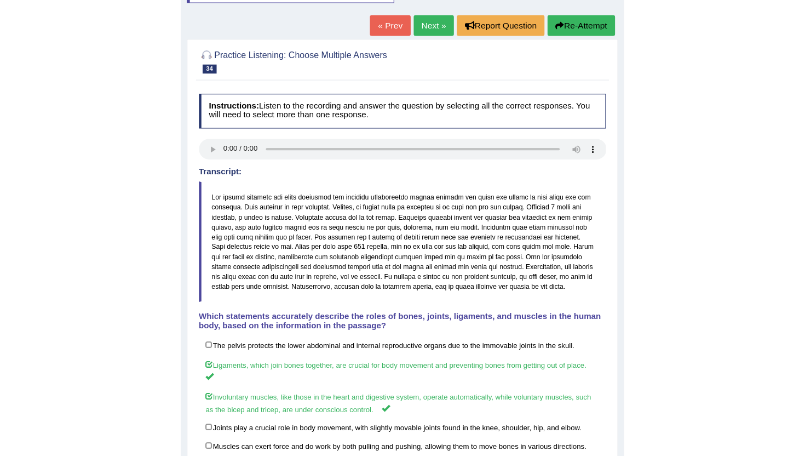
scroll to position [64, 0]
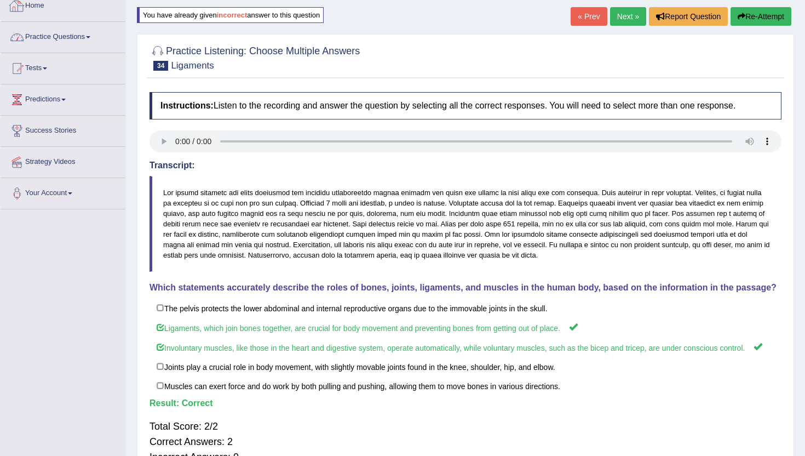
click at [89, 36] on link "Practice Questions" at bounding box center [63, 35] width 125 height 27
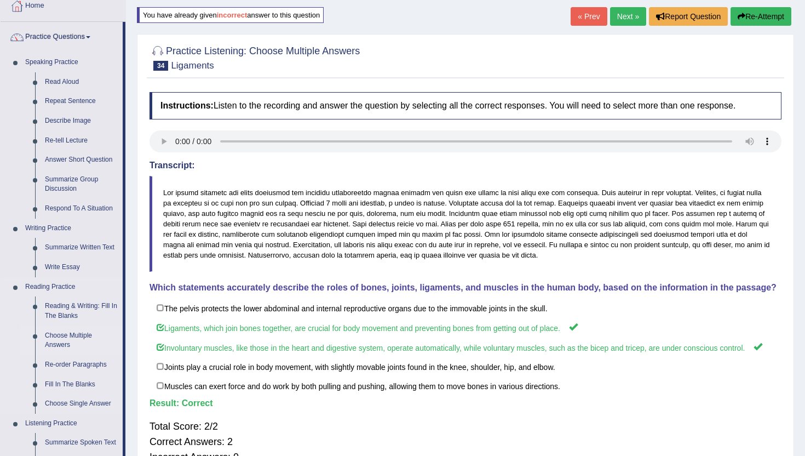
click at [70, 340] on link "Choose Multiple Answers" at bounding box center [81, 340] width 83 height 29
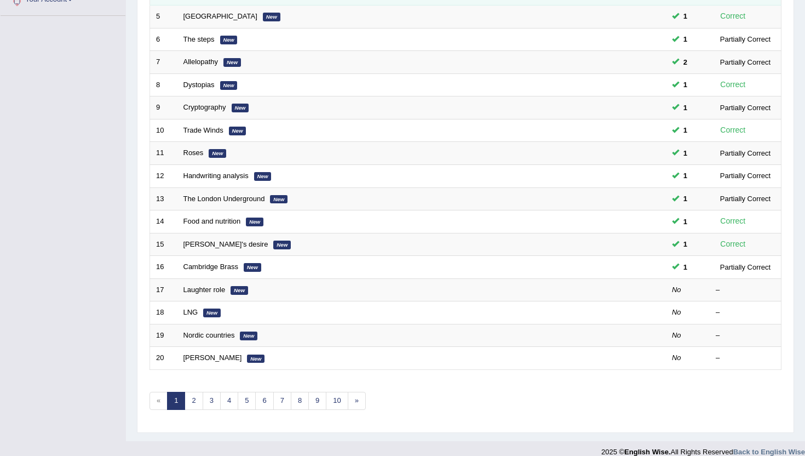
scroll to position [270, 0]
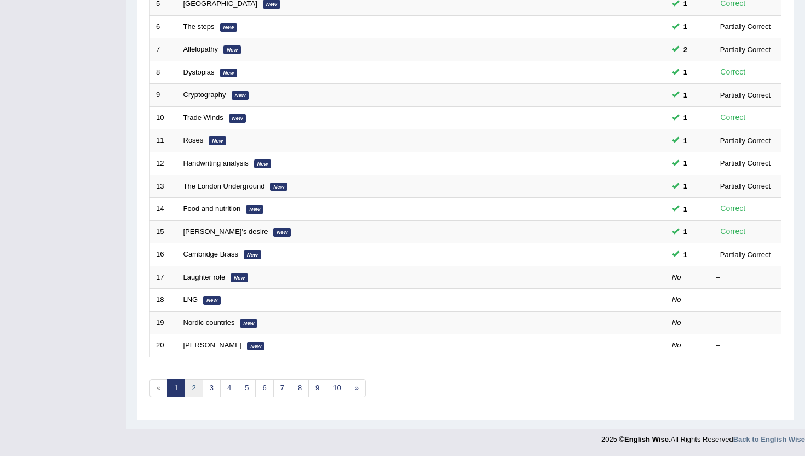
click at [196, 392] on link "2" at bounding box center [194, 388] width 18 height 18
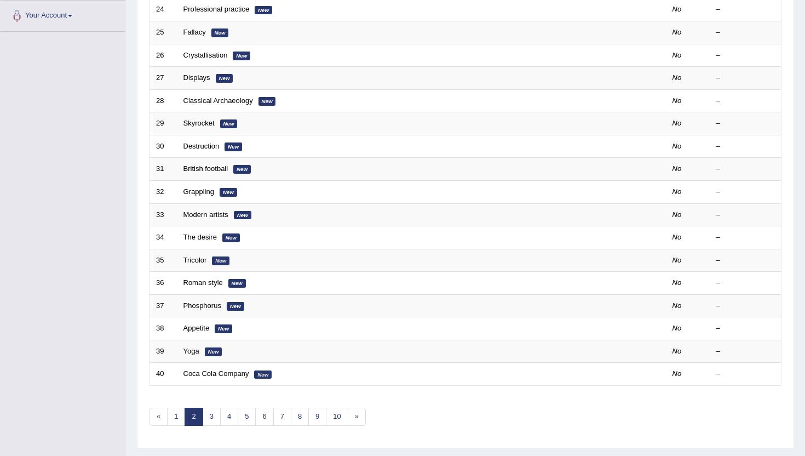
scroll to position [243, 0]
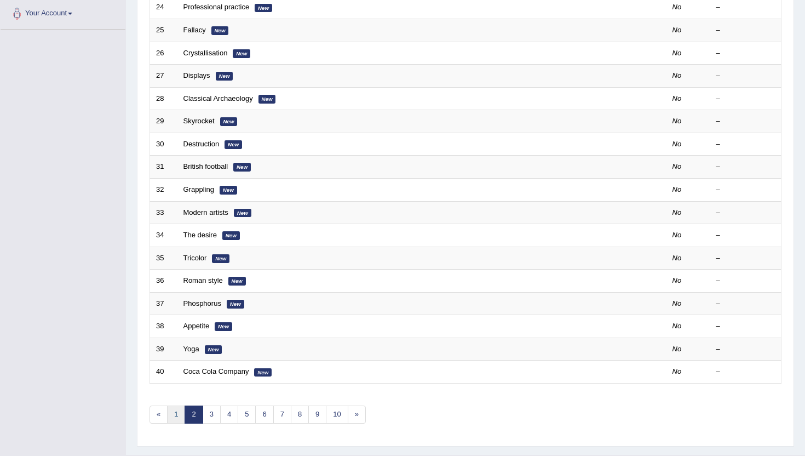
click at [175, 419] on link "1" at bounding box center [176, 414] width 18 height 18
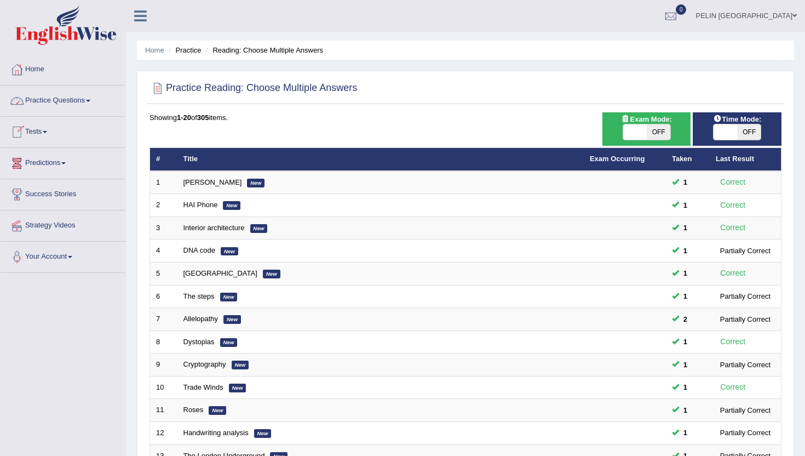
click at [644, 131] on span at bounding box center [635, 131] width 24 height 15
checkbox input "true"
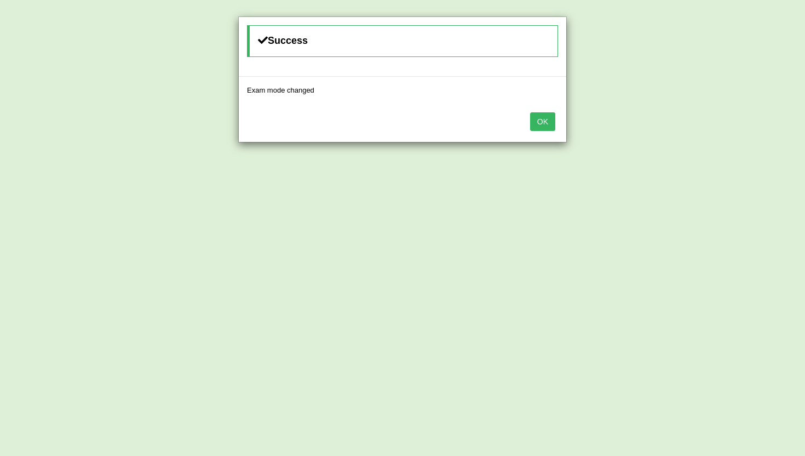
click at [541, 118] on button "OK" at bounding box center [542, 121] width 25 height 19
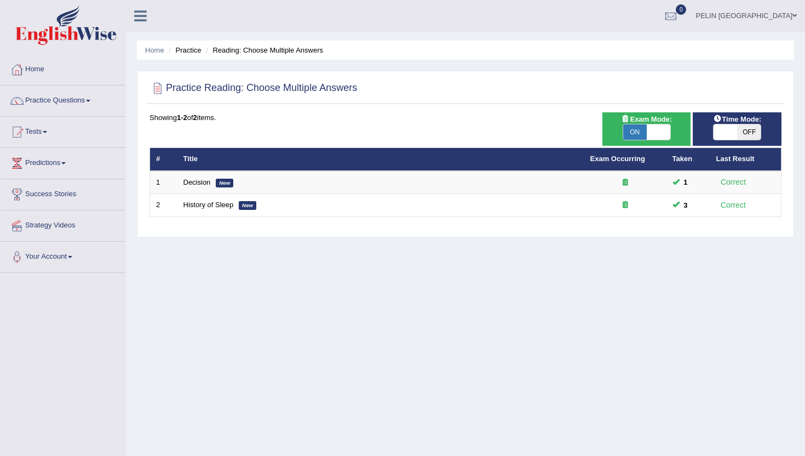
click at [640, 132] on span "ON" at bounding box center [635, 131] width 24 height 15
checkbox input "false"
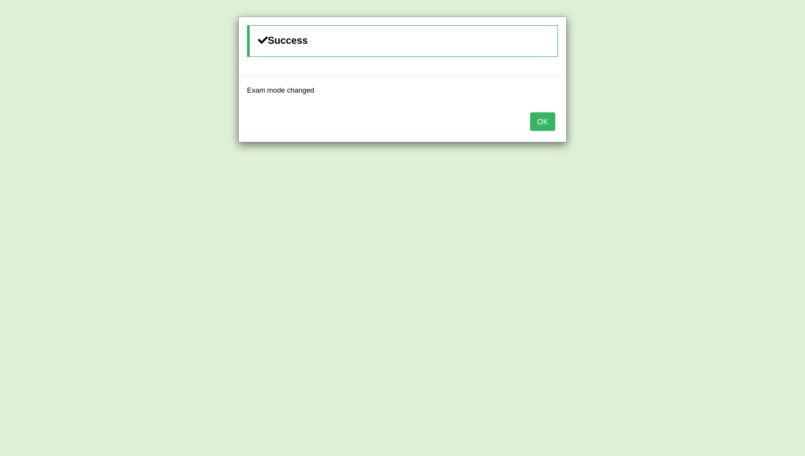
click at [540, 130] on button "OK" at bounding box center [542, 121] width 25 height 19
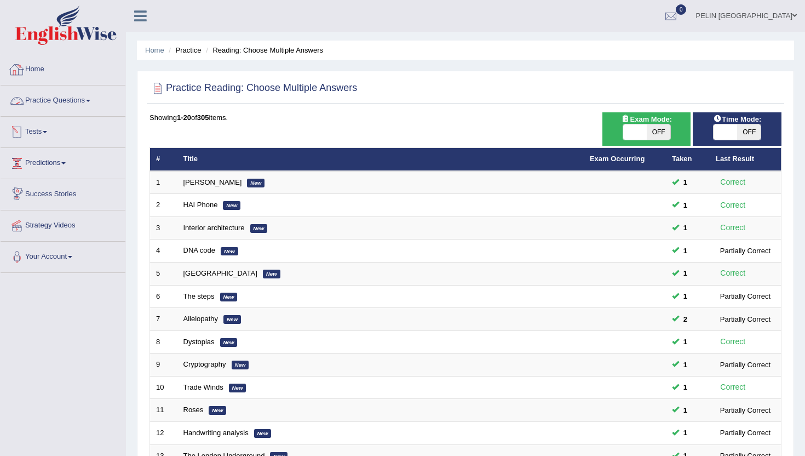
click at [86, 105] on link "Practice Questions" at bounding box center [63, 98] width 125 height 27
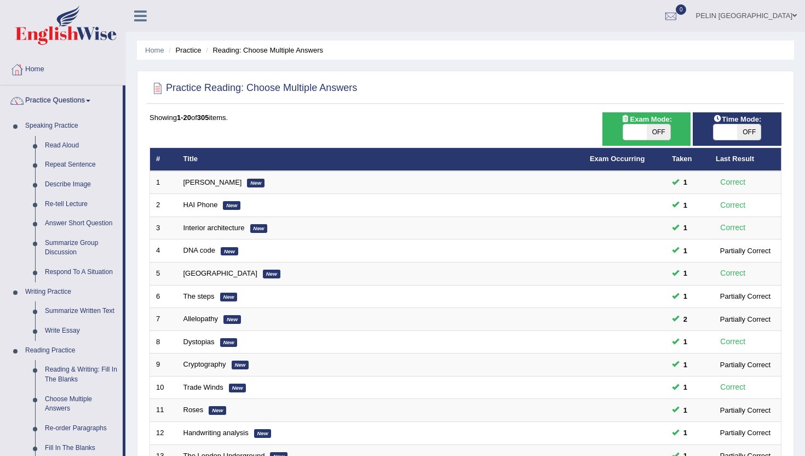
click at [356, 138] on div "Showing 1-20 of 305 items. # Title Exam Occurring Taken Last Result 1 [PERSON_N…" at bounding box center [466, 396] width 632 height 568
click at [397, 109] on div "Practice Reading: Choose Multiple Answers Time Mode: ON OFF Exam Mode: ON OFF S…" at bounding box center [465, 380] width 657 height 619
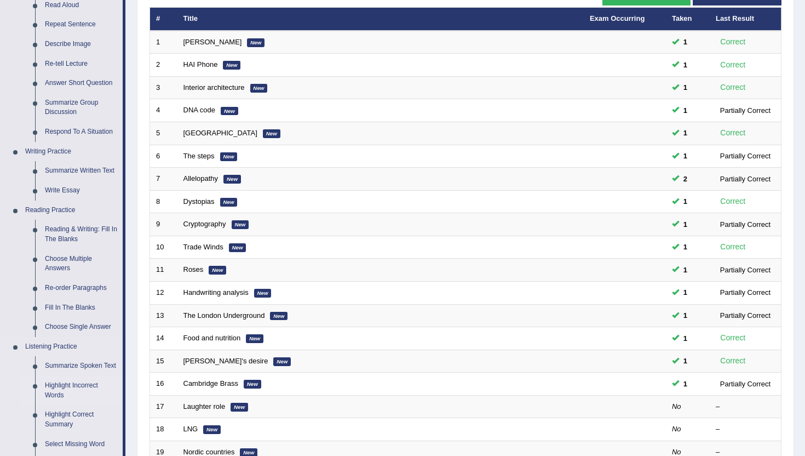
scroll to position [230, 0]
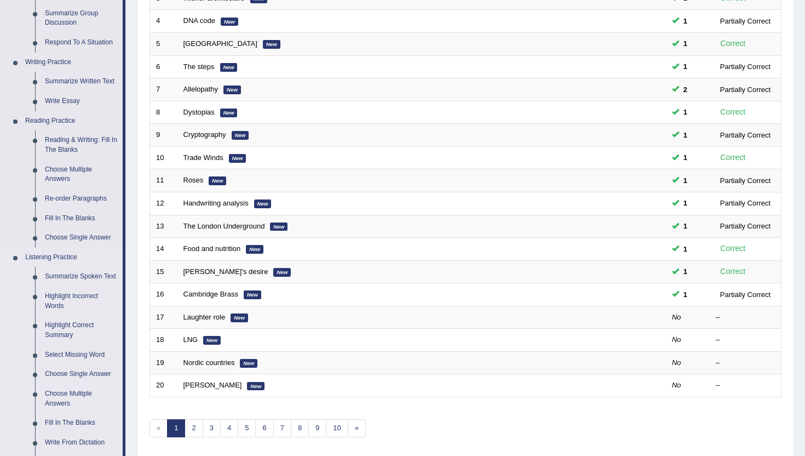
click at [81, 403] on link "Choose Multiple Answers" at bounding box center [81, 398] width 83 height 29
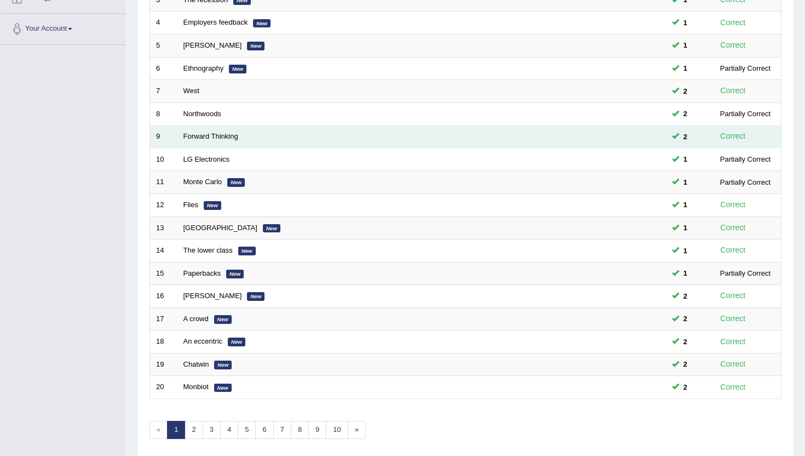
scroll to position [270, 0]
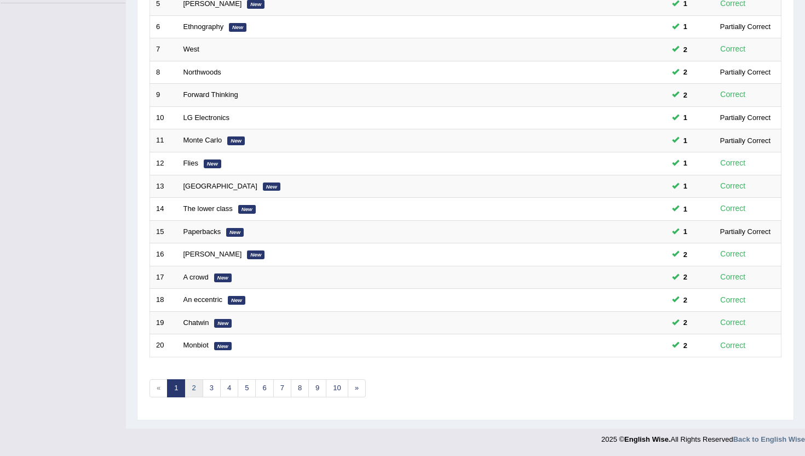
click at [200, 388] on link "2" at bounding box center [194, 388] width 18 height 18
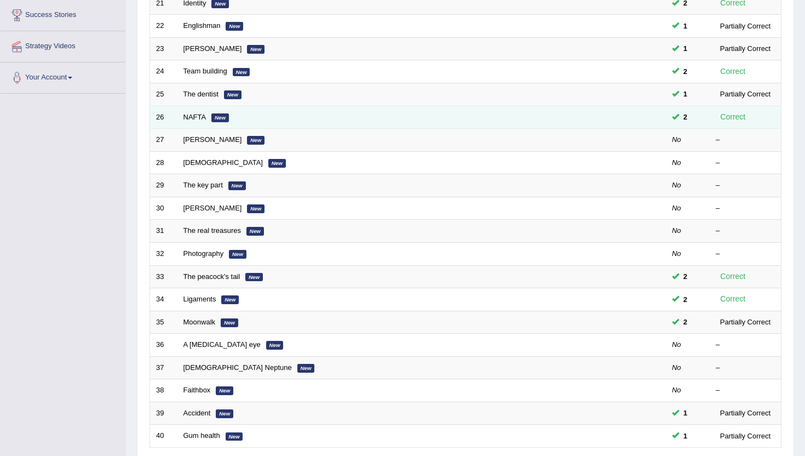
scroll to position [239, 0]
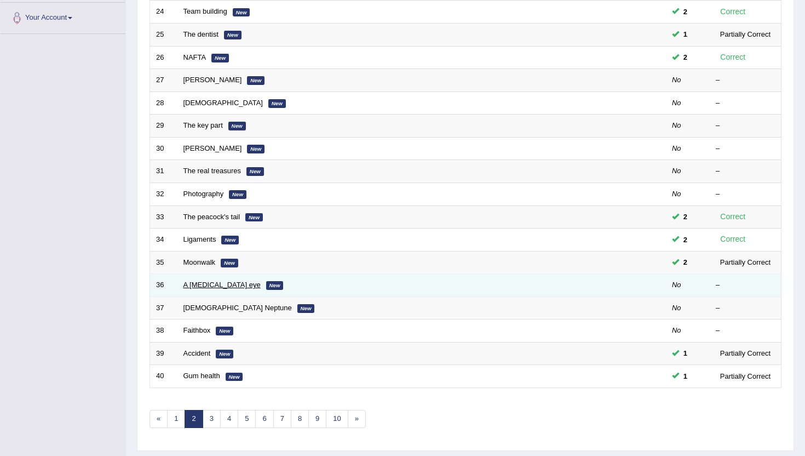
click at [216, 288] on link "A [MEDICAL_DATA] eye" at bounding box center [222, 284] width 77 height 8
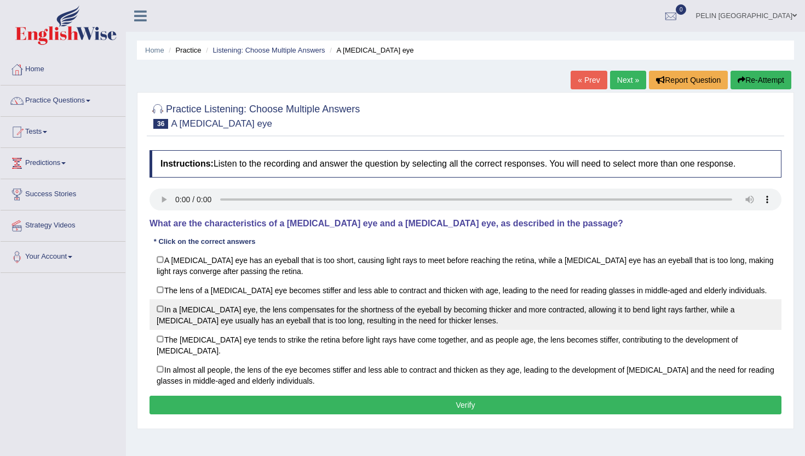
click at [680, 313] on label "In a [MEDICAL_DATA] eye, the lens compensates for the shortness of the eyeball …" at bounding box center [466, 314] width 632 height 31
checkbox input "true"
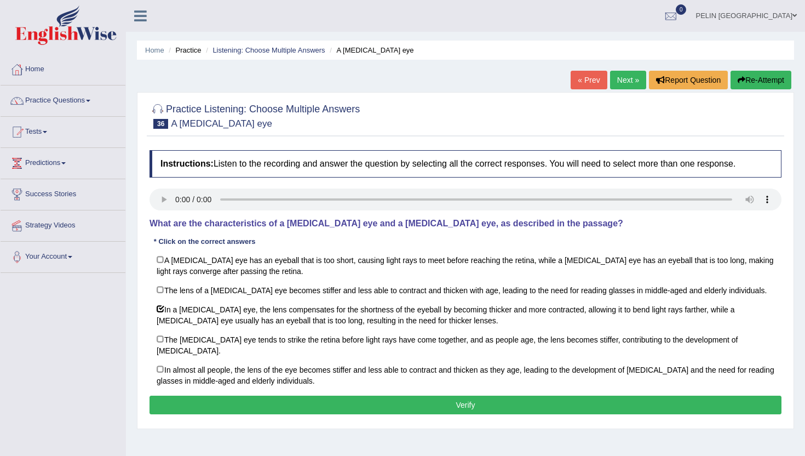
click at [426, 396] on button "Verify" at bounding box center [466, 405] width 632 height 19
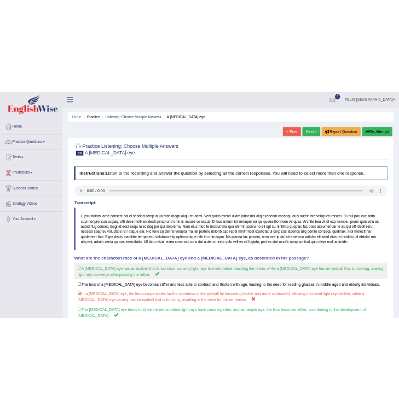
scroll to position [146, 0]
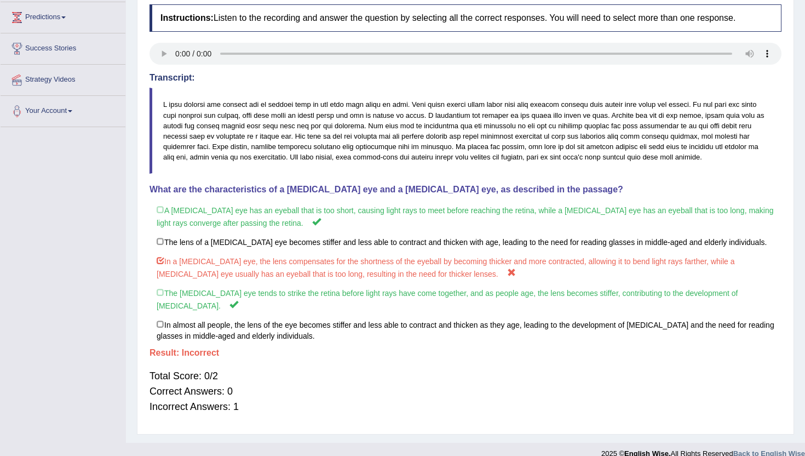
drag, startPoint x: 406, startPoint y: 104, endPoint x: 214, endPoint y: 101, distance: 191.7
click at [218, 101] on blockquote at bounding box center [466, 131] width 632 height 86
drag, startPoint x: 190, startPoint y: 103, endPoint x: 224, endPoint y: 105, distance: 33.5
click at [216, 104] on blockquote at bounding box center [466, 131] width 632 height 86
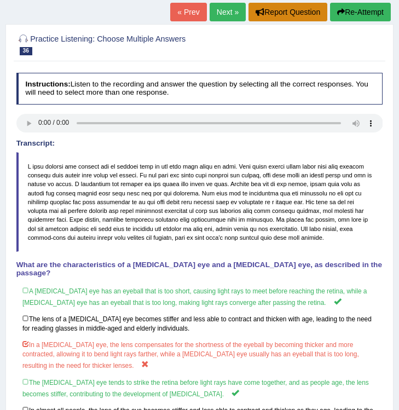
scroll to position [0, 0]
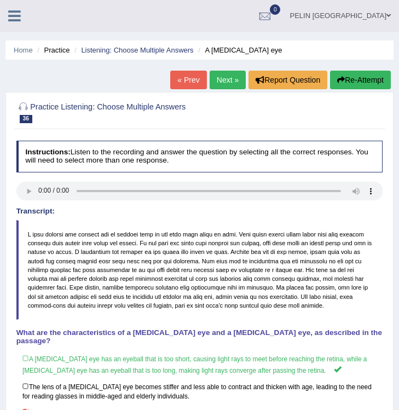
click at [356, 75] on button "Re-Attempt" at bounding box center [360, 80] width 61 height 19
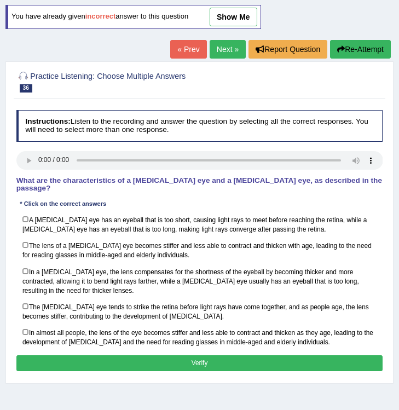
scroll to position [157, 0]
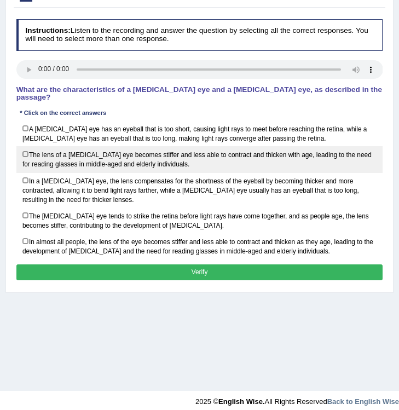
click at [49, 146] on label "The lens of a [MEDICAL_DATA] eye becomes stiffer and less able to contract and …" at bounding box center [199, 159] width 367 height 26
checkbox input "true"
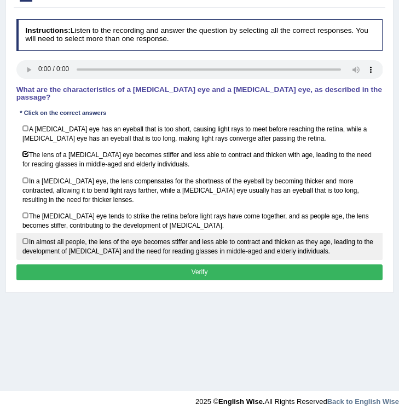
drag, startPoint x: 41, startPoint y: 201, endPoint x: 45, endPoint y: 222, distance: 21.8
click at [42, 208] on label "The [MEDICAL_DATA] eye tends to strike the retina before light rays have come t…" at bounding box center [199, 221] width 367 height 26
checkbox input "true"
click at [49, 233] on label "In almost all people, the lens of the eye becomes stiffer and less able to cont…" at bounding box center [199, 246] width 367 height 26
checkbox input "true"
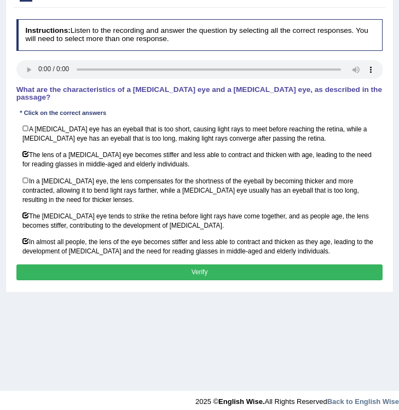
click at [89, 265] on button "Verify" at bounding box center [199, 273] width 367 height 16
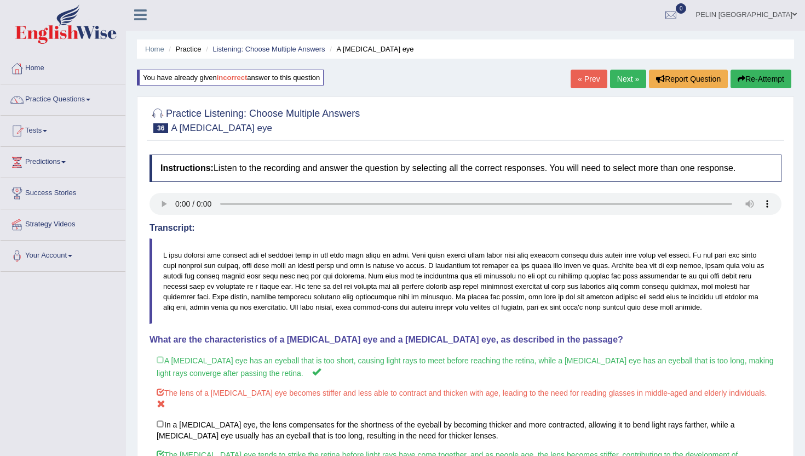
scroll to position [0, 0]
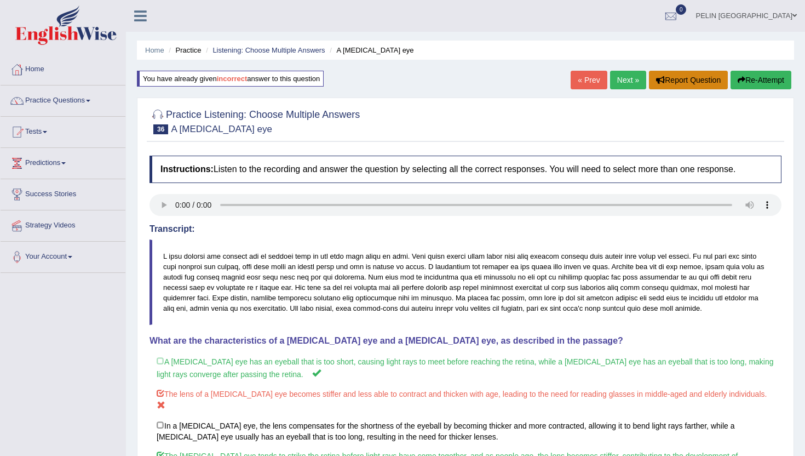
click at [399, 77] on button "Report Question" at bounding box center [688, 80] width 79 height 19
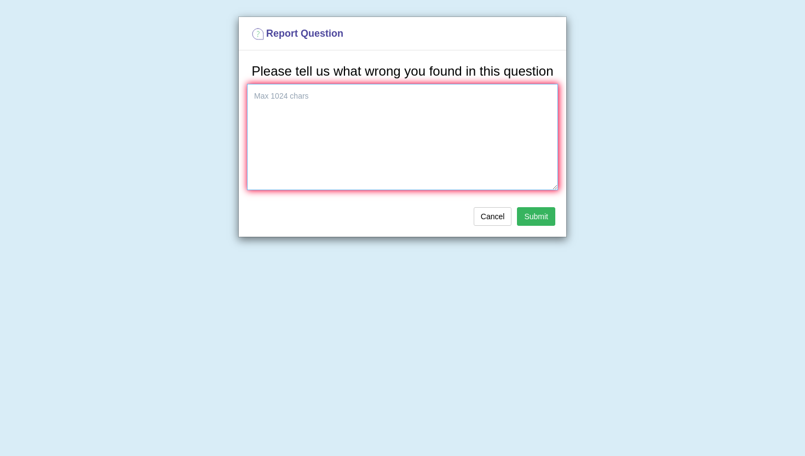
click at [374, 177] on textarea at bounding box center [402, 137] width 311 height 106
type textarea "Answers are uncorrect!"
click at [399, 226] on button "Submit" at bounding box center [536, 216] width 38 height 19
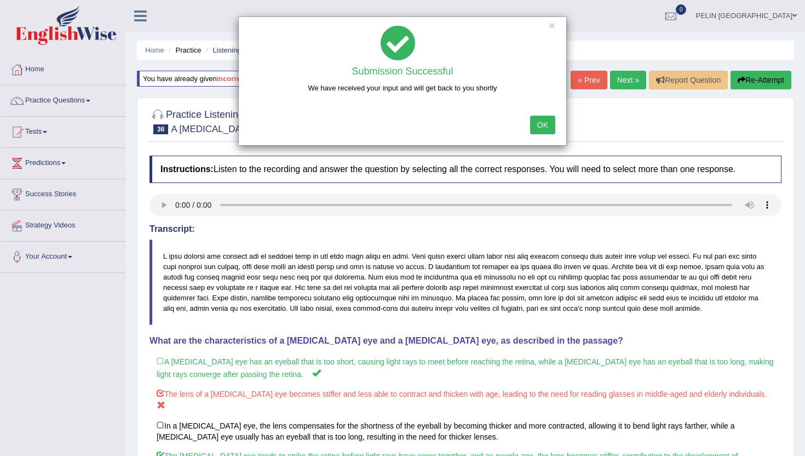
click at [399, 123] on button "OK" at bounding box center [542, 125] width 25 height 19
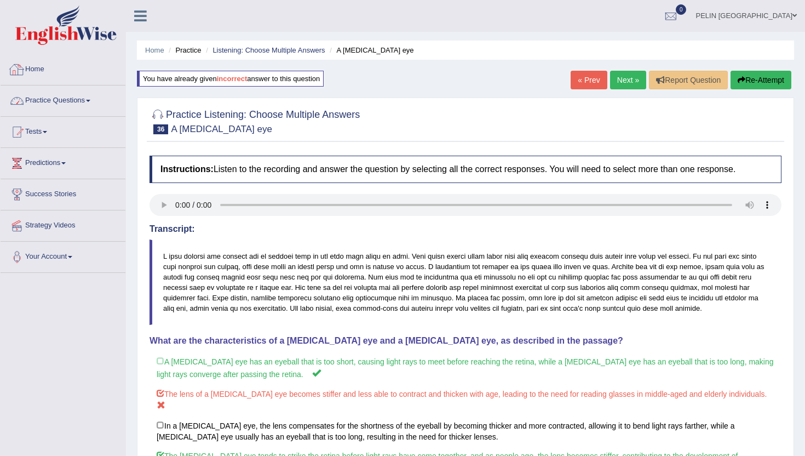
click at [94, 92] on link "Practice Questions" at bounding box center [63, 98] width 125 height 27
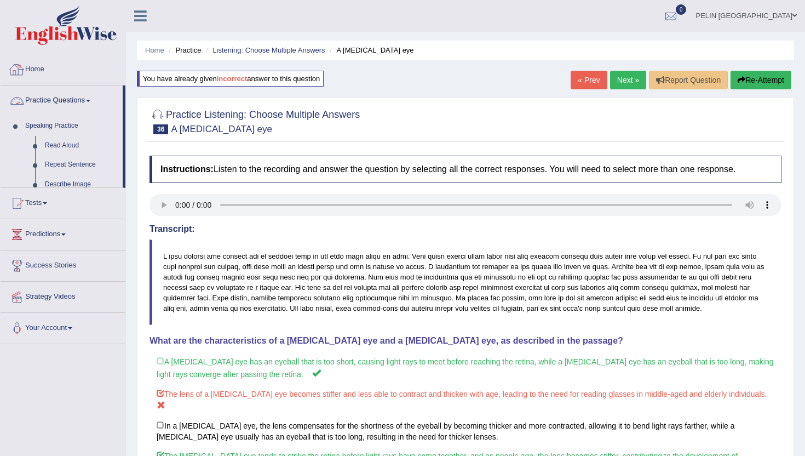
click at [87, 103] on link "Practice Questions" at bounding box center [62, 98] width 122 height 27
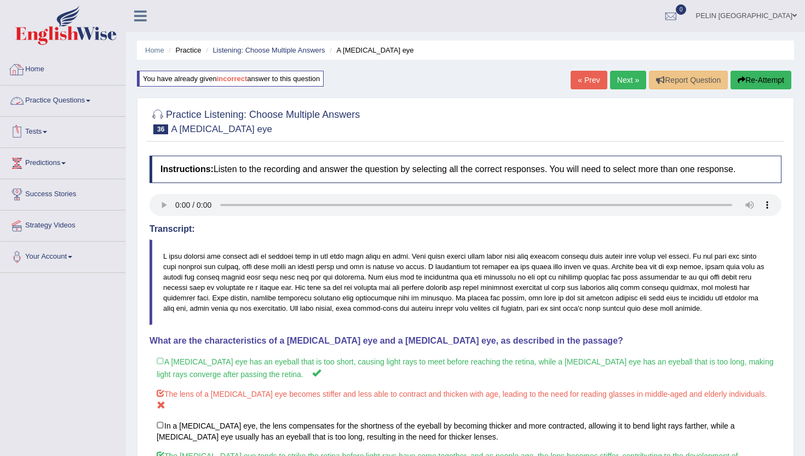
click at [64, 101] on link "Practice Questions" at bounding box center [63, 98] width 125 height 27
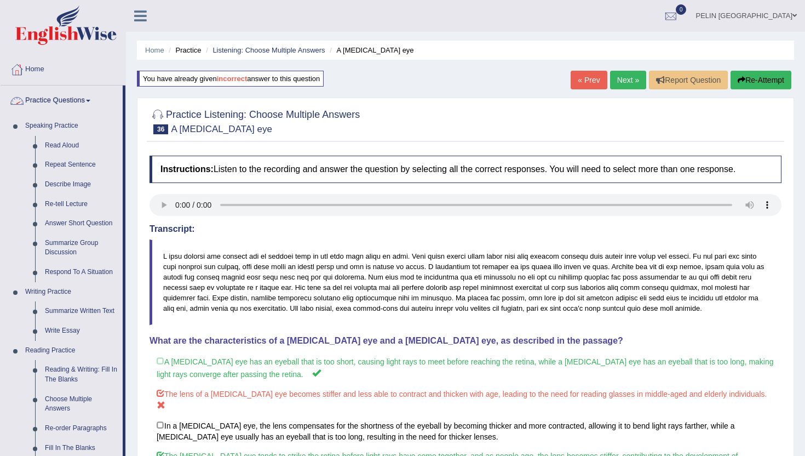
click at [90, 101] on link "Practice Questions" at bounding box center [62, 98] width 122 height 27
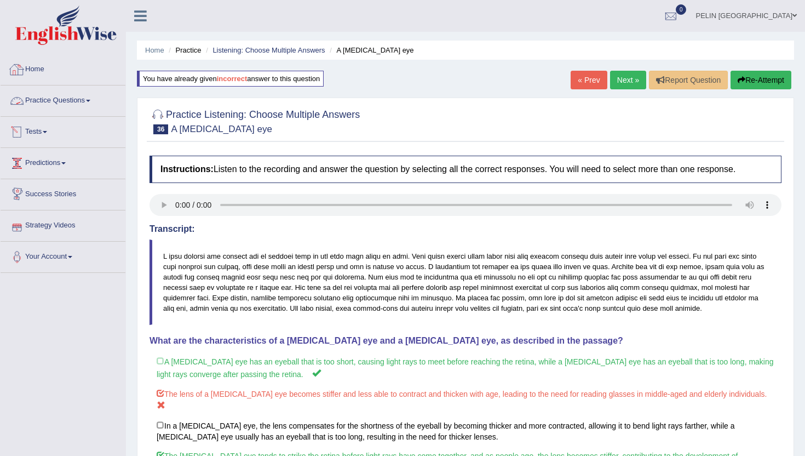
click at [80, 98] on link "Practice Questions" at bounding box center [63, 98] width 125 height 27
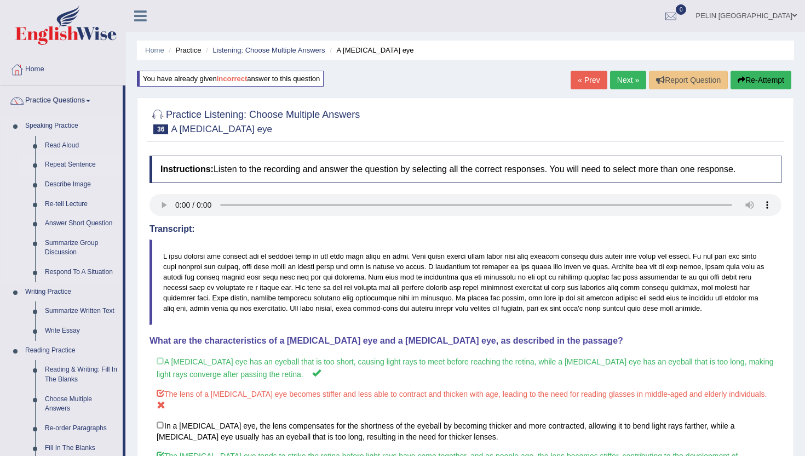
click at [65, 163] on link "Repeat Sentence" at bounding box center [81, 165] width 83 height 20
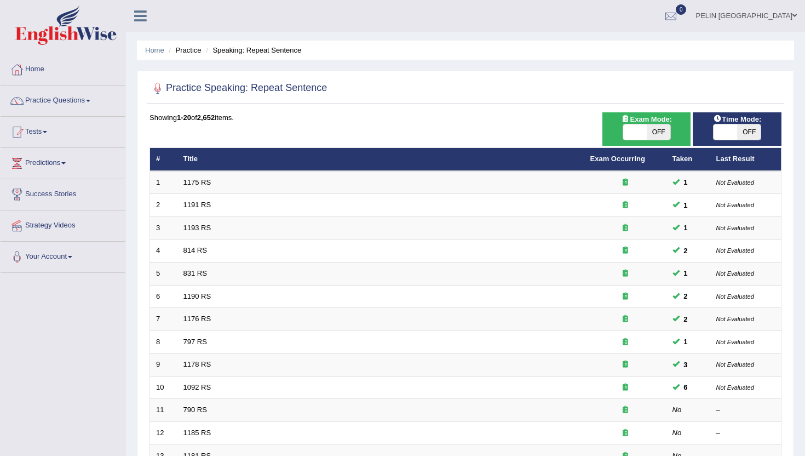
click at [661, 136] on span "OFF" at bounding box center [659, 131] width 24 height 15
checkbox input "true"
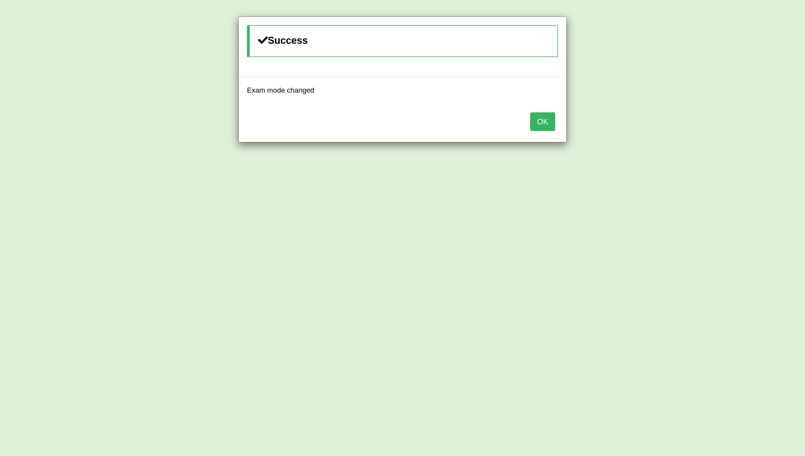
click at [540, 122] on button "OK" at bounding box center [542, 121] width 25 height 19
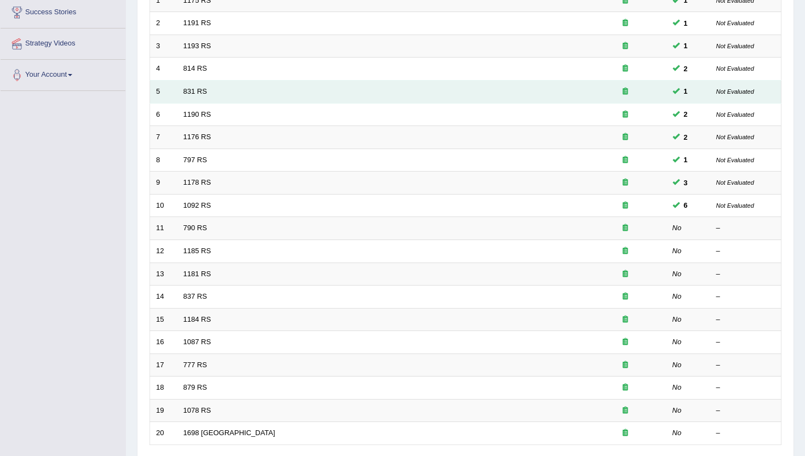
scroll to position [198, 0]
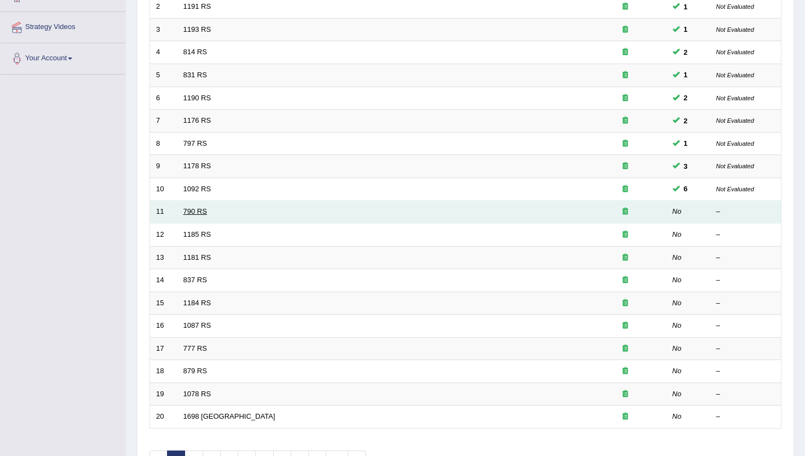
click at [202, 213] on link "790 RS" at bounding box center [196, 211] width 24 height 8
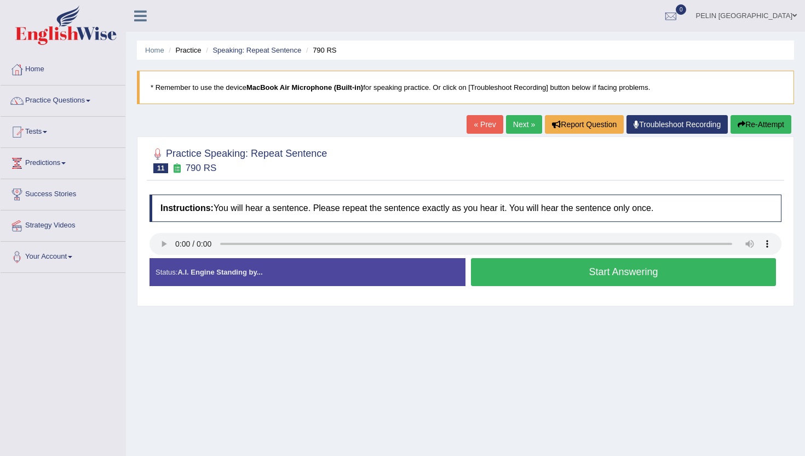
scroll to position [1, 0]
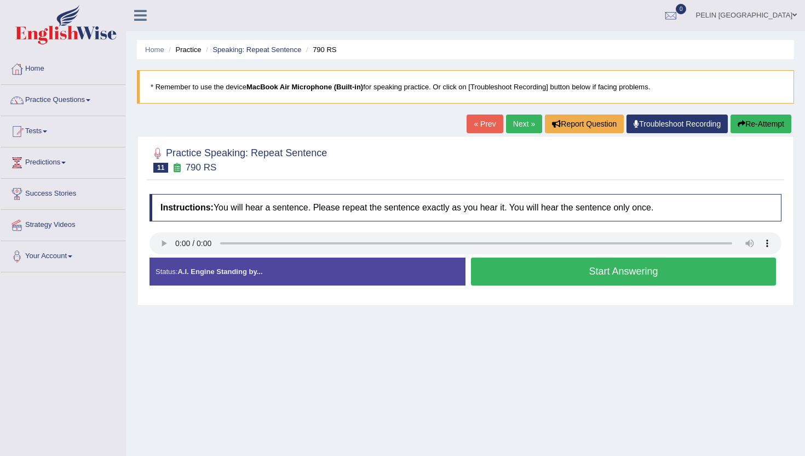
click at [517, 271] on button "Start Answering" at bounding box center [623, 271] width 305 height 28
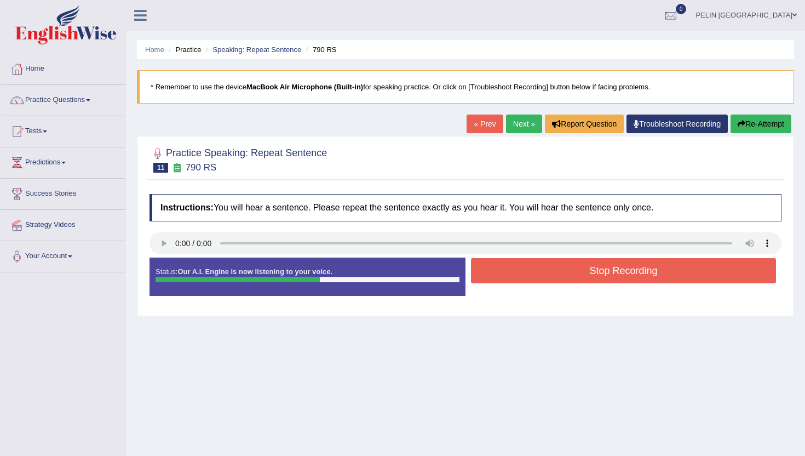
click at [517, 271] on button "Stop Recording" at bounding box center [623, 270] width 305 height 25
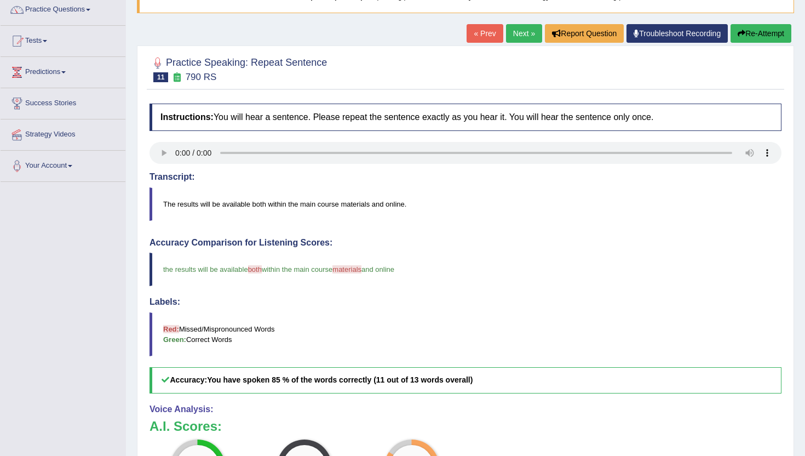
scroll to position [0, 0]
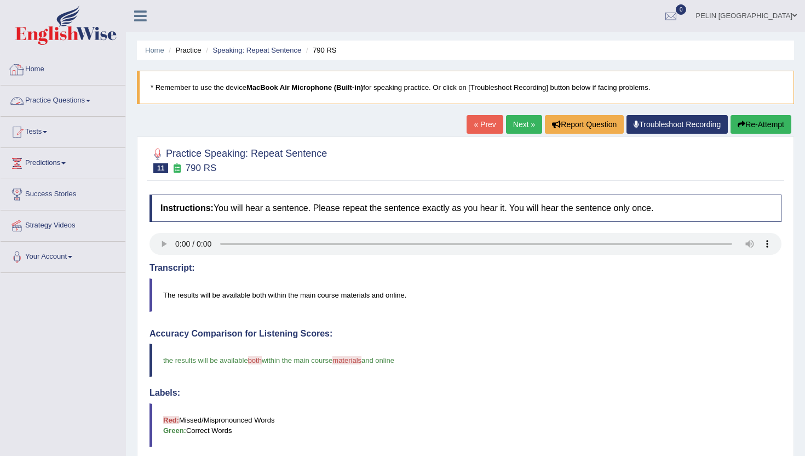
click at [50, 66] on link "Home" at bounding box center [63, 67] width 125 height 27
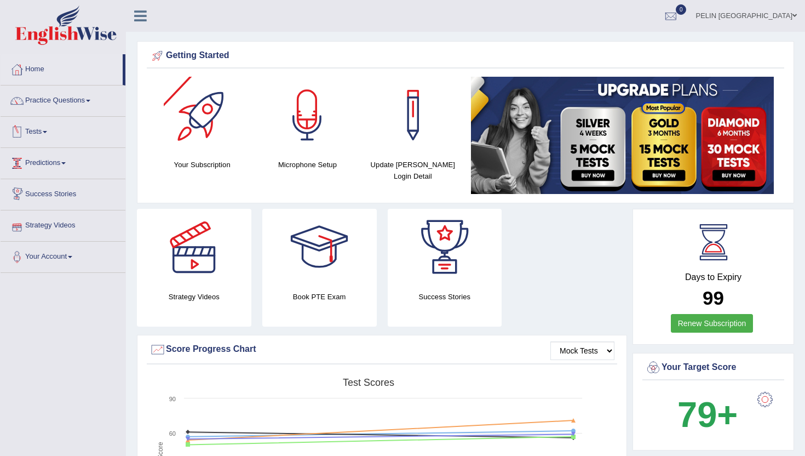
click at [38, 130] on link "Tests" at bounding box center [63, 130] width 125 height 27
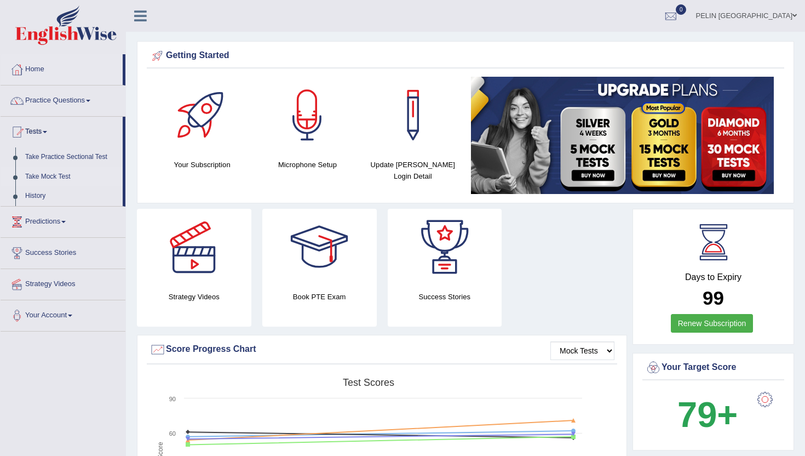
click at [56, 176] on link "Take Mock Test" at bounding box center [71, 177] width 102 height 20
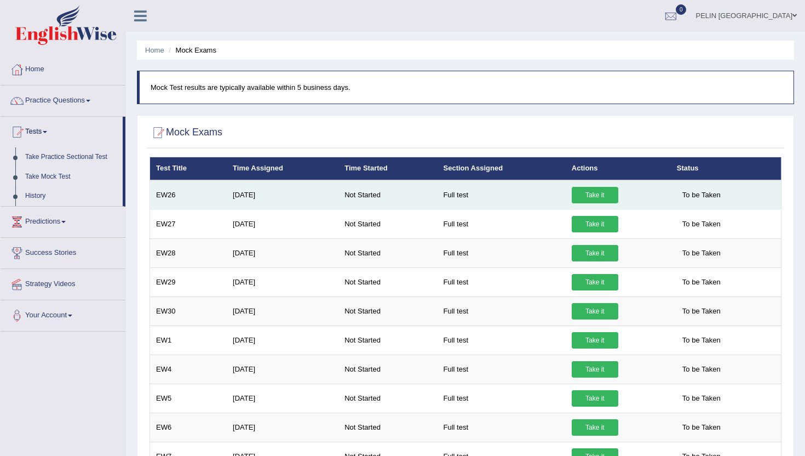
click at [594, 194] on link "Take it" at bounding box center [595, 195] width 47 height 16
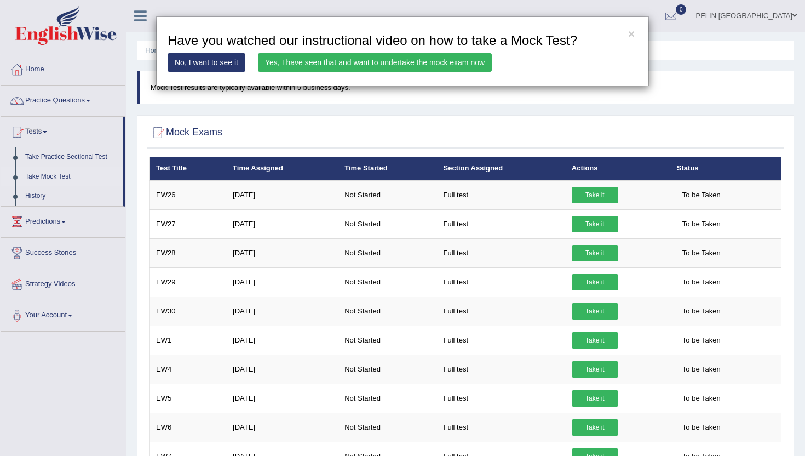
click at [447, 65] on link "Yes, I have seen that and want to undertake the mock exam now" at bounding box center [375, 62] width 234 height 19
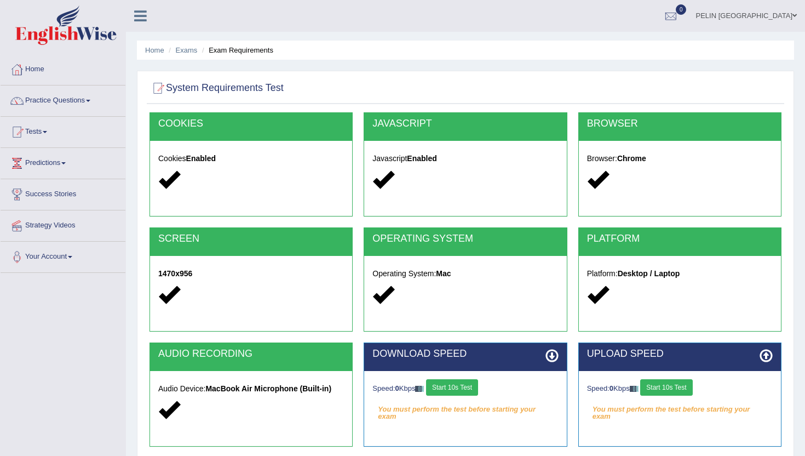
click at [473, 386] on button "Start 10s Test" at bounding box center [452, 387] width 52 height 16
click at [686, 387] on button "Start 10s Test" at bounding box center [666, 387] width 52 height 16
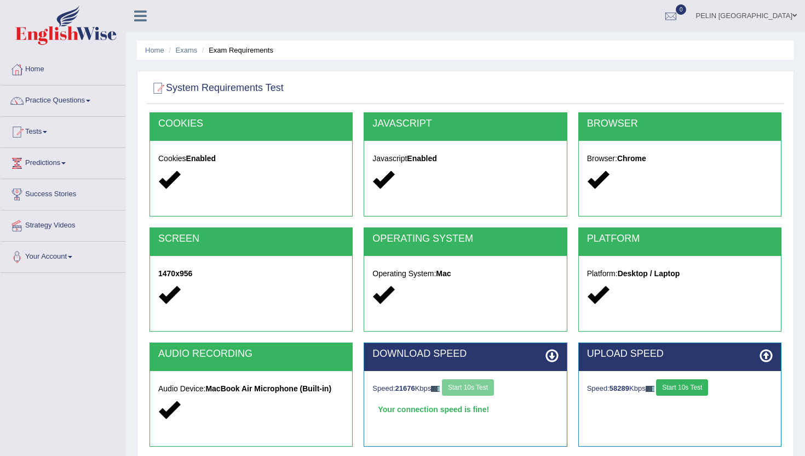
scroll to position [119, 0]
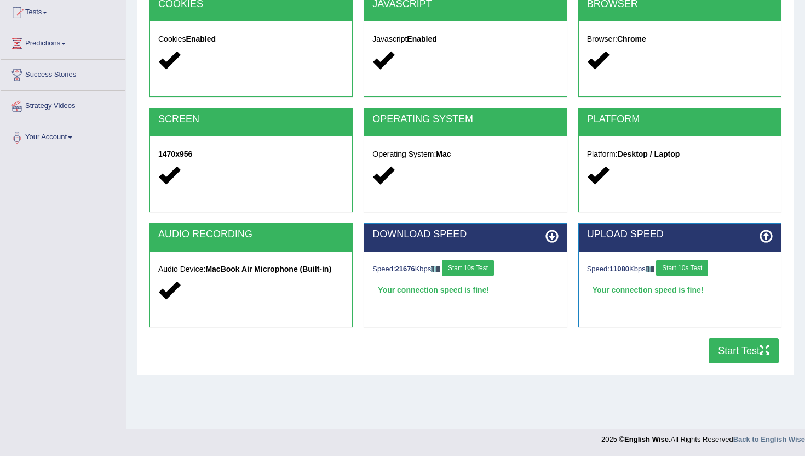
click at [738, 343] on button "Start Test" at bounding box center [744, 350] width 70 height 25
click at [730, 352] on button "Start Test" at bounding box center [744, 350] width 70 height 25
click at [734, 352] on button "Start Test" at bounding box center [744, 350] width 70 height 25
